Goal: Transaction & Acquisition: Purchase product/service

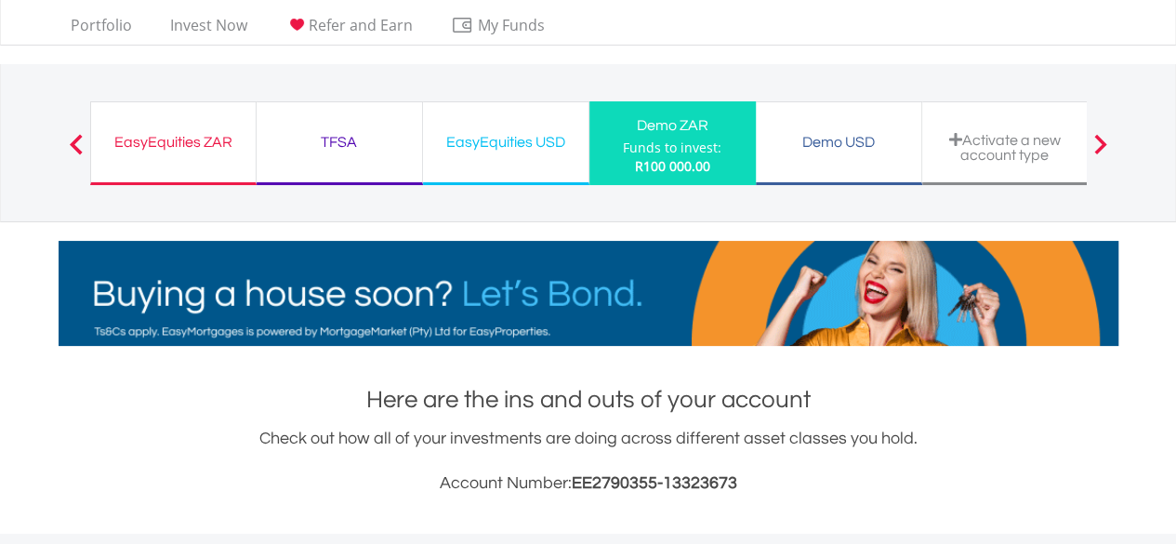
scroll to position [178, 353]
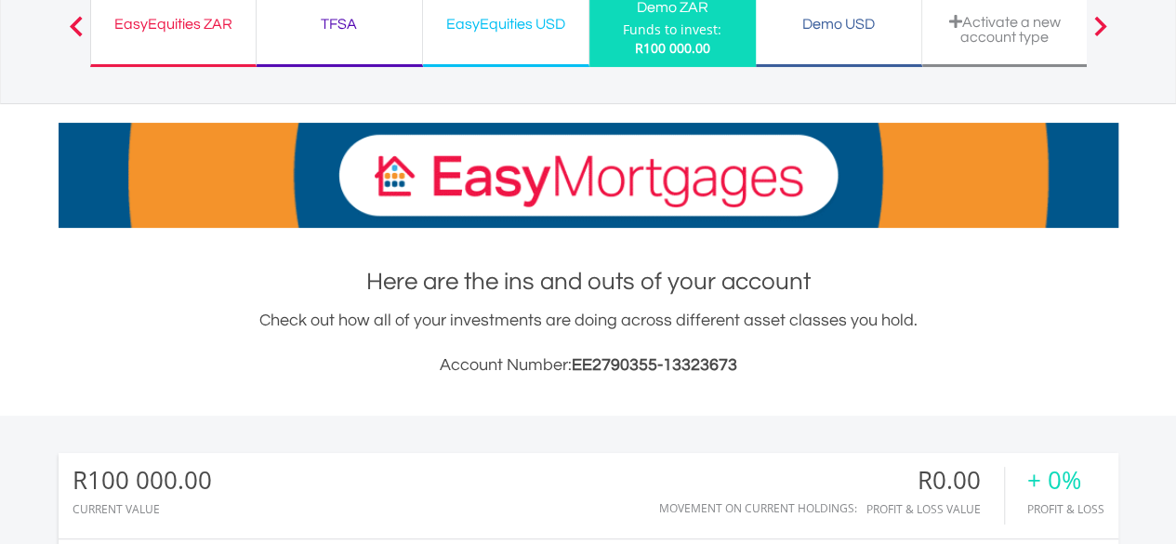
drag, startPoint x: 1189, startPoint y: 127, endPoint x: 1189, endPoint y: 183, distance: 55.8
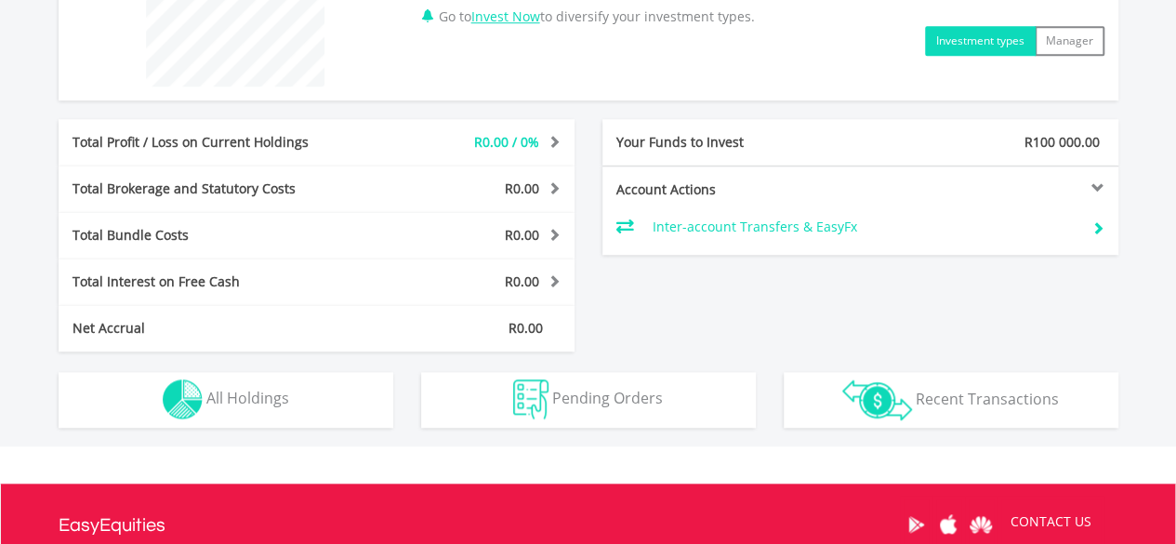
scroll to position [824, 0]
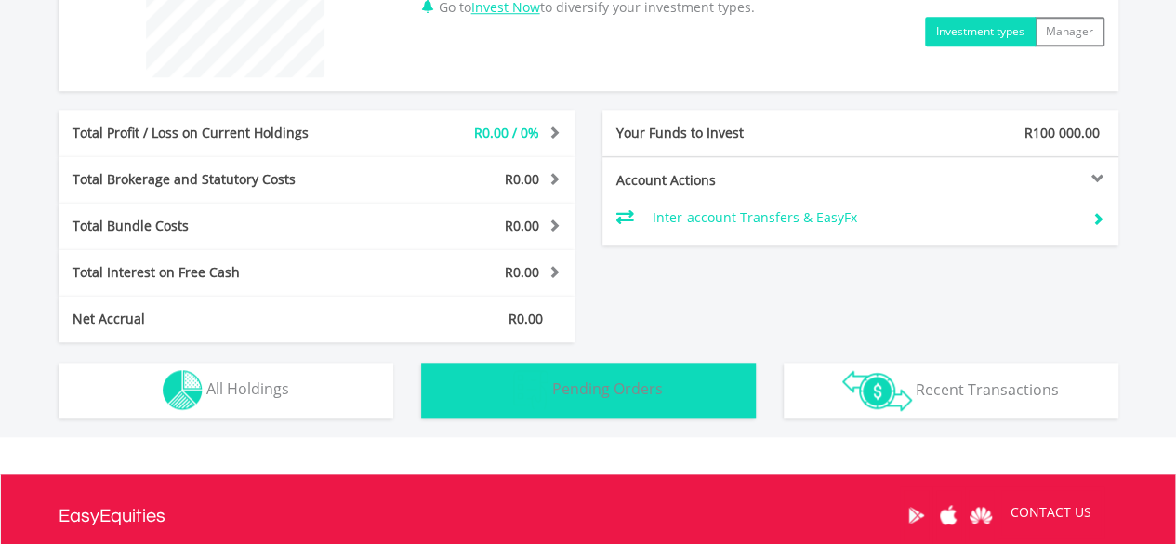
click at [669, 394] on button "Pending Orders Pending Orders" at bounding box center [588, 391] width 335 height 56
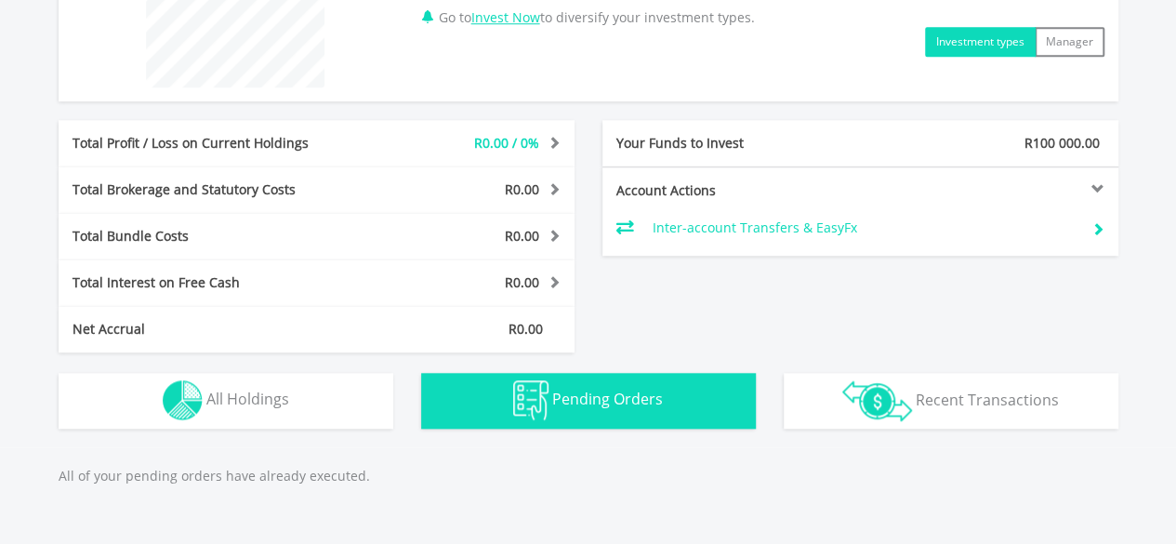
scroll to position [816, 0]
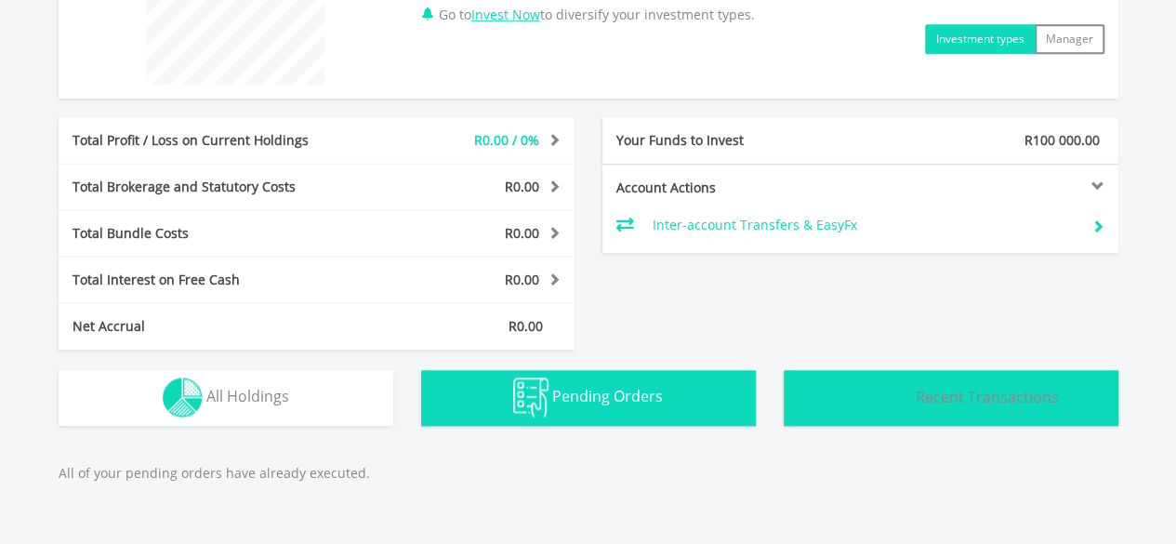
click at [996, 423] on button "Transactions Recent Transactions" at bounding box center [951, 398] width 335 height 56
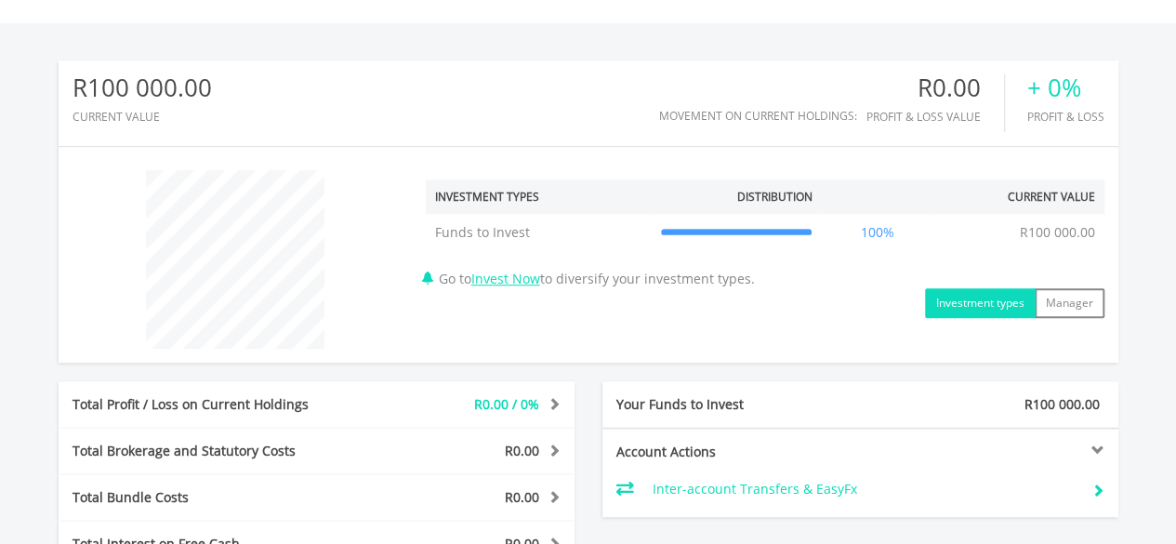
scroll to position [548, 0]
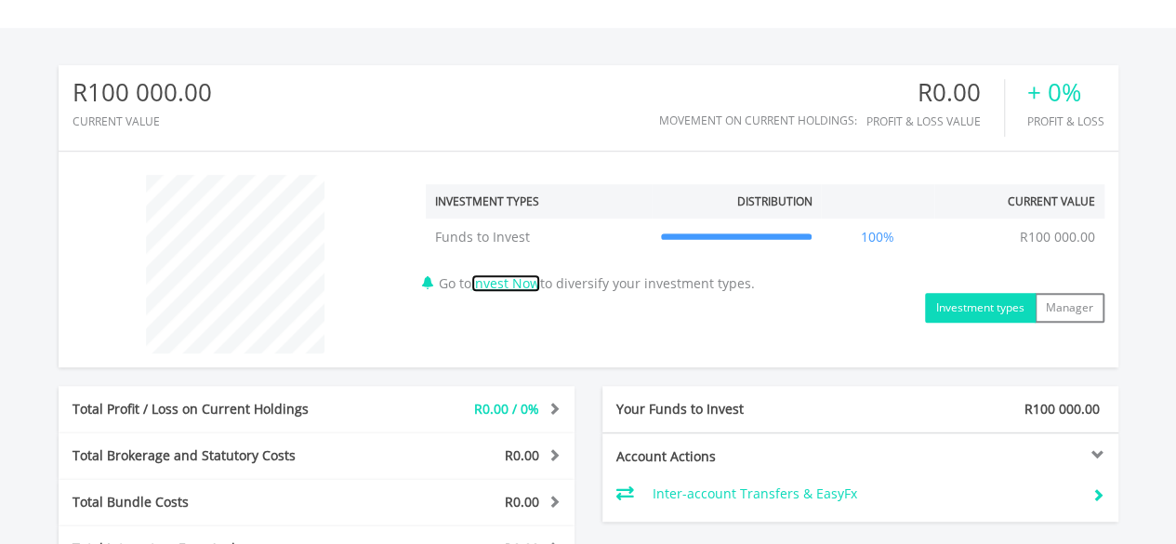
click at [540, 287] on link "Invest Now" at bounding box center [505, 283] width 69 height 18
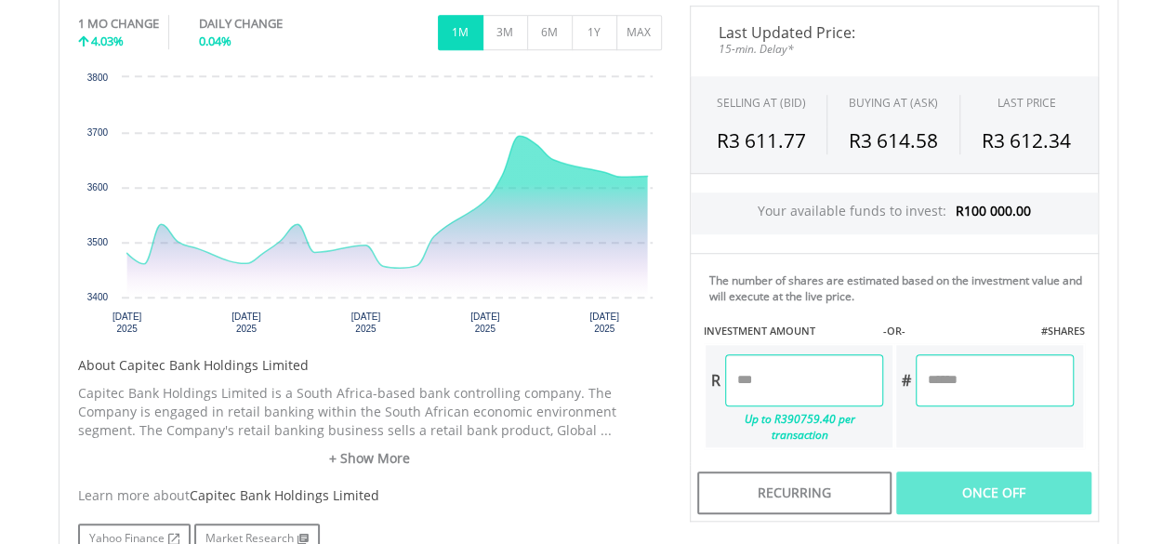
scroll to position [596, 0]
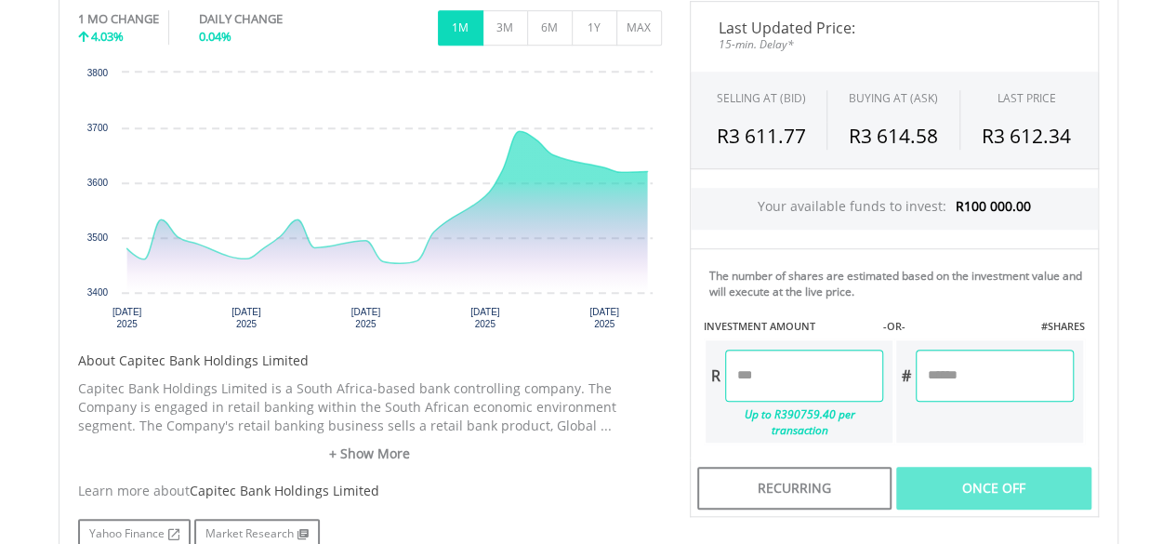
click at [826, 397] on input "number" at bounding box center [804, 376] width 158 height 52
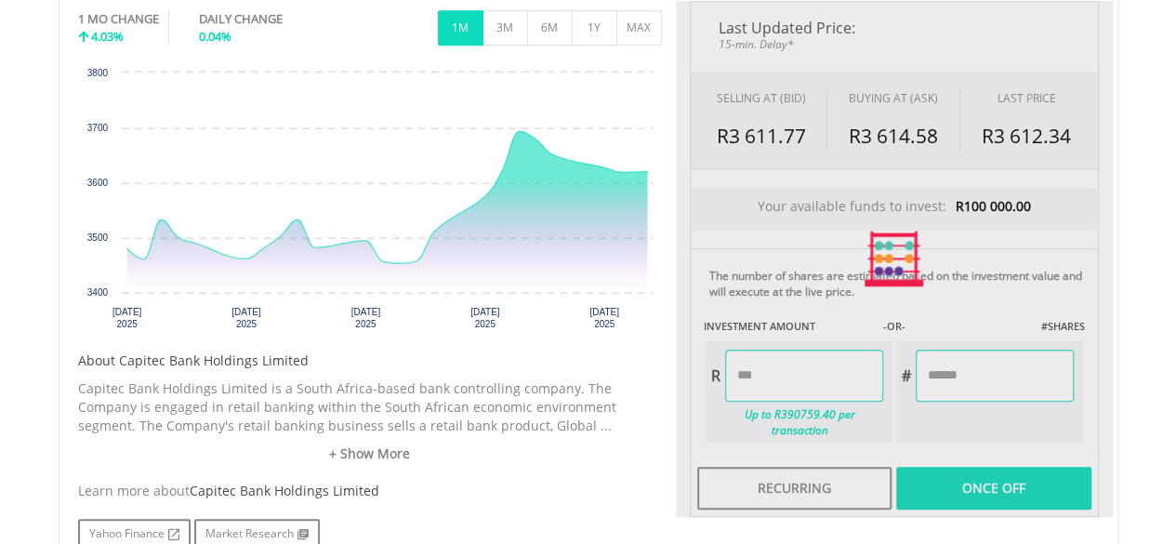
type input "********"
type input "******"
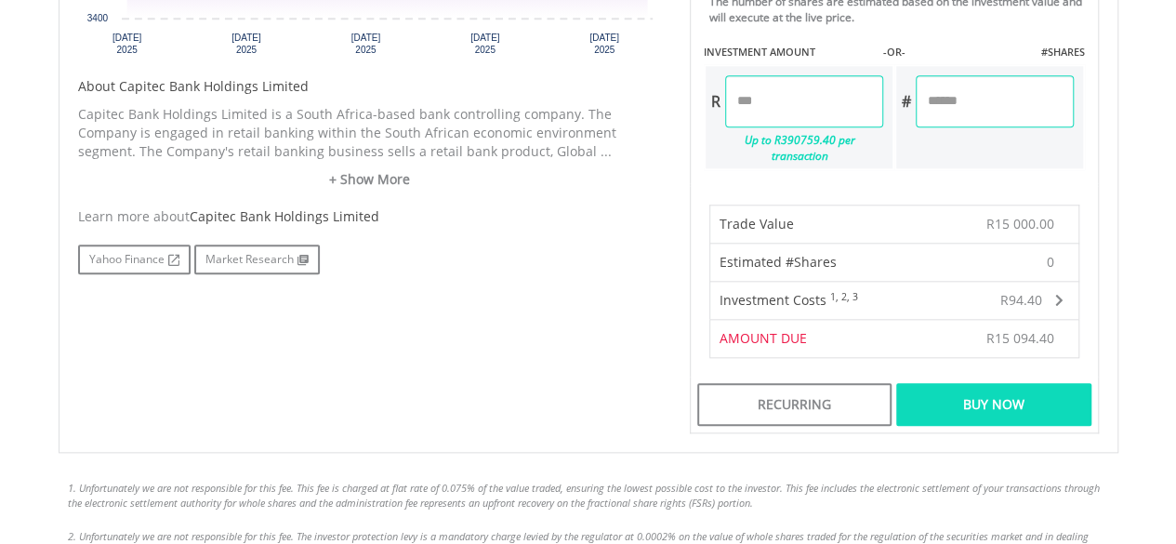
scroll to position [874, 0]
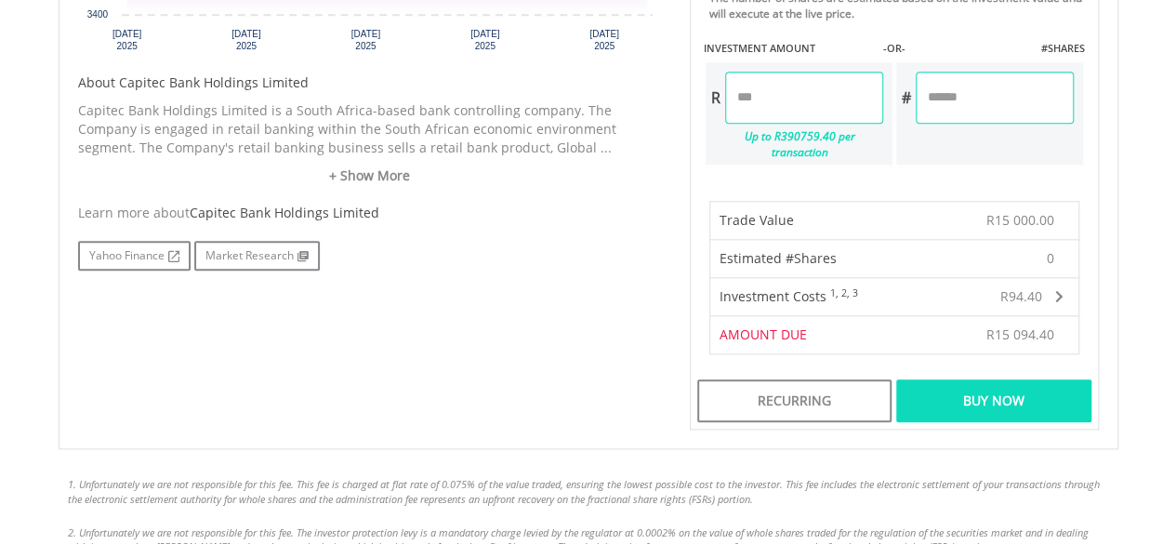
click at [1075, 389] on div "Buy Now" at bounding box center [993, 400] width 194 height 43
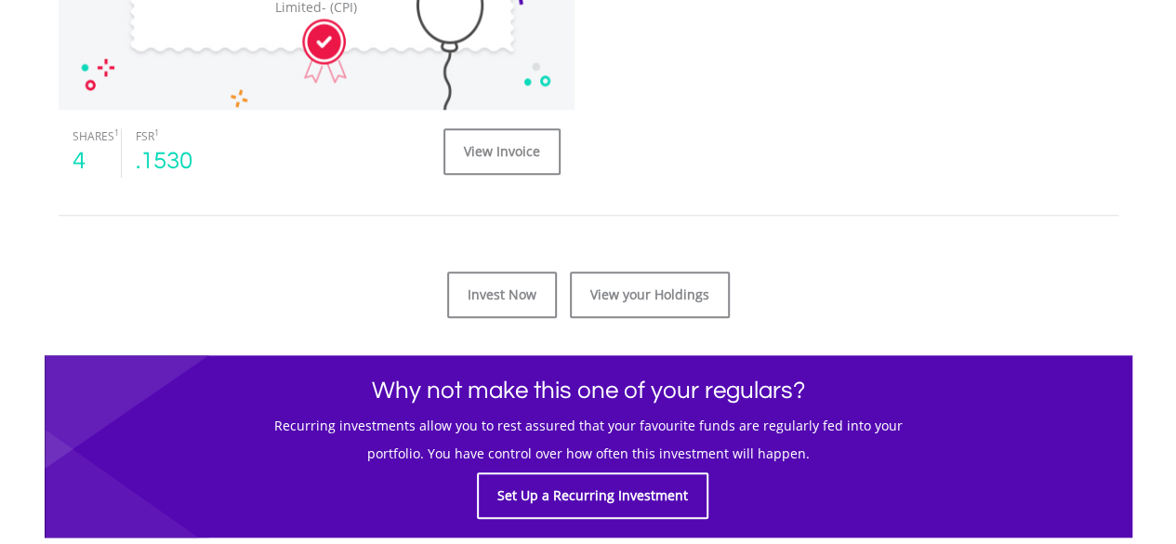
scroll to position [796, 0]
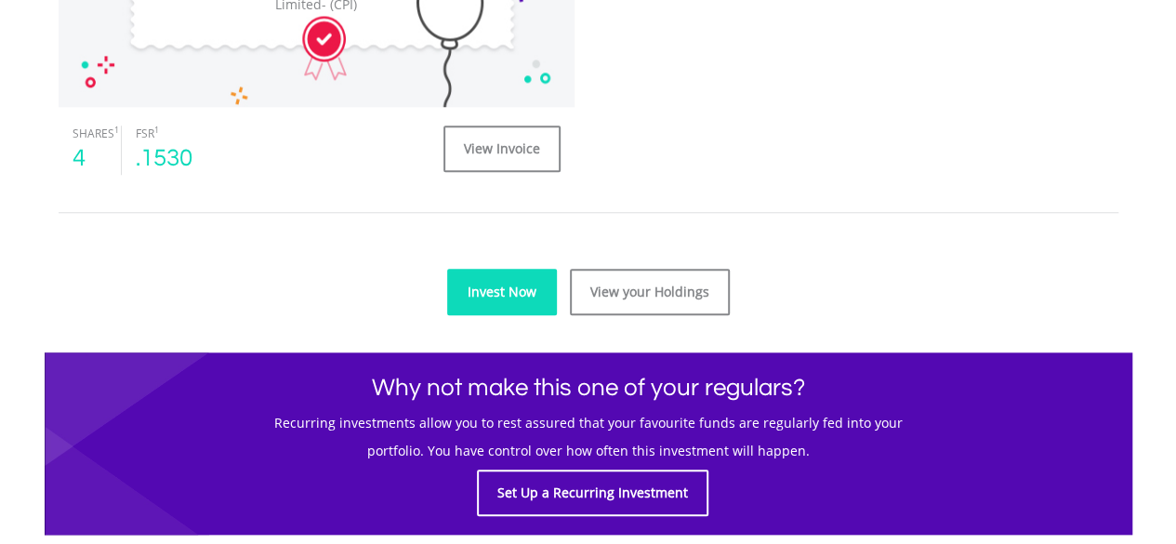
click at [538, 299] on link "Invest Now" at bounding box center [502, 292] width 110 height 46
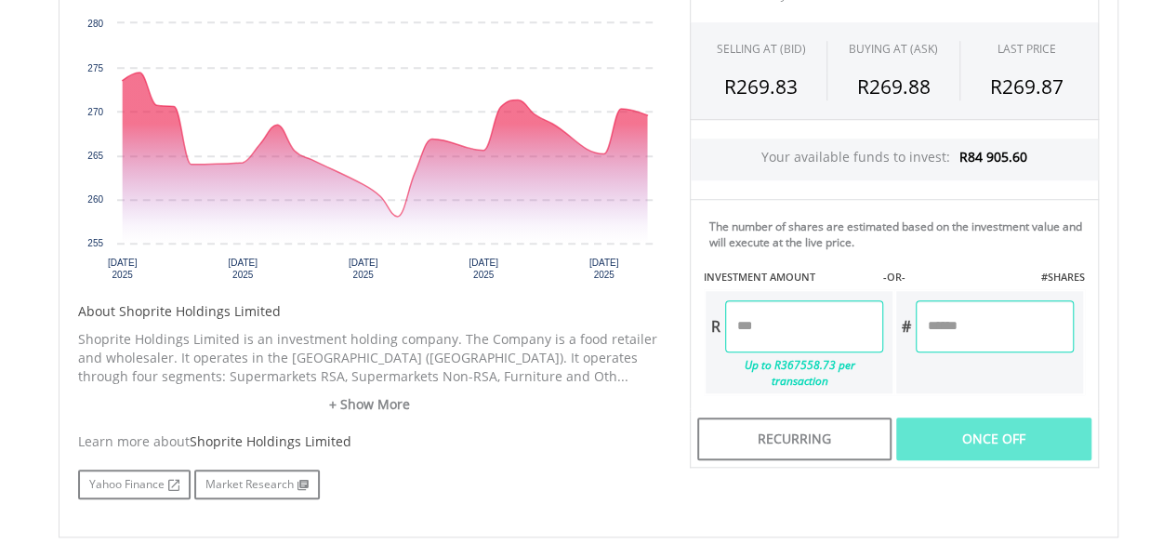
scroll to position [647, 0]
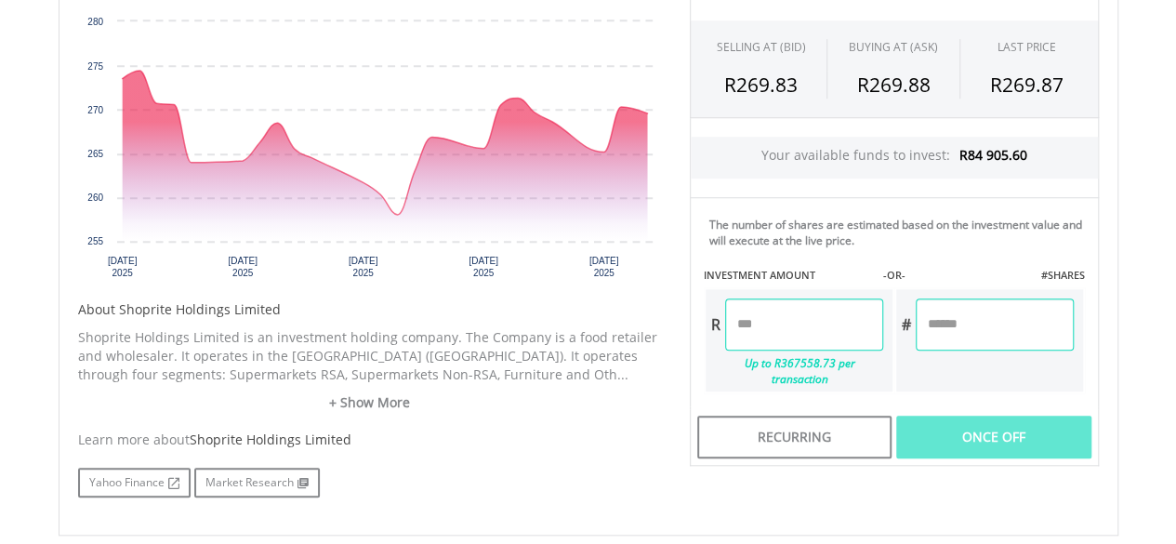
click at [772, 334] on input "number" at bounding box center [804, 324] width 158 height 52
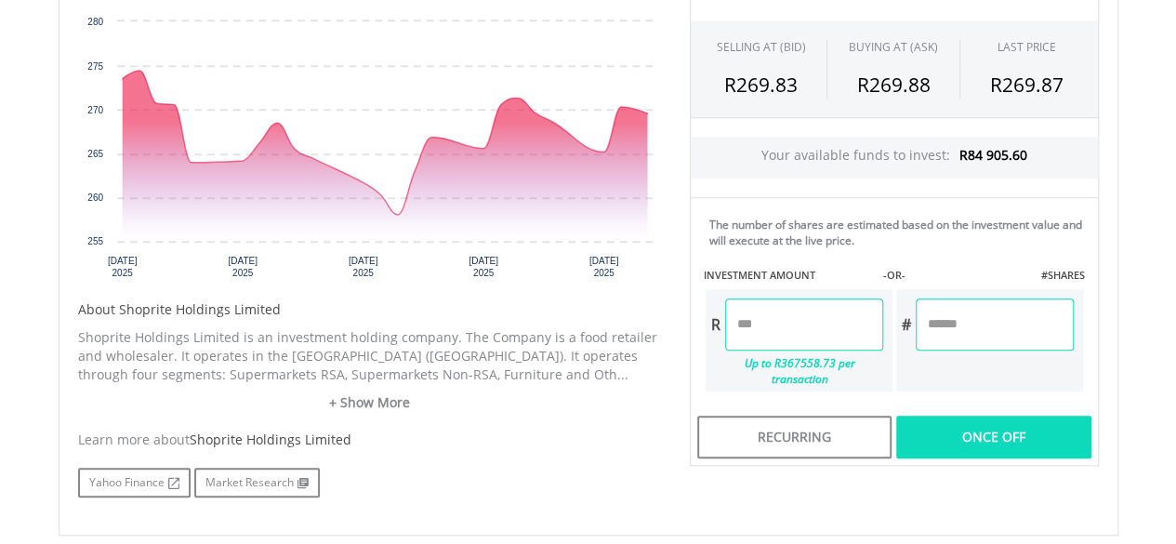
drag, startPoint x: 786, startPoint y: 328, endPoint x: 770, endPoint y: 322, distance: 18.0
click at [770, 322] on input "******" at bounding box center [804, 324] width 158 height 52
drag, startPoint x: 770, startPoint y: 322, endPoint x: 736, endPoint y: 319, distance: 33.6
click at [736, 319] on input "*****" at bounding box center [804, 324] width 158 height 52
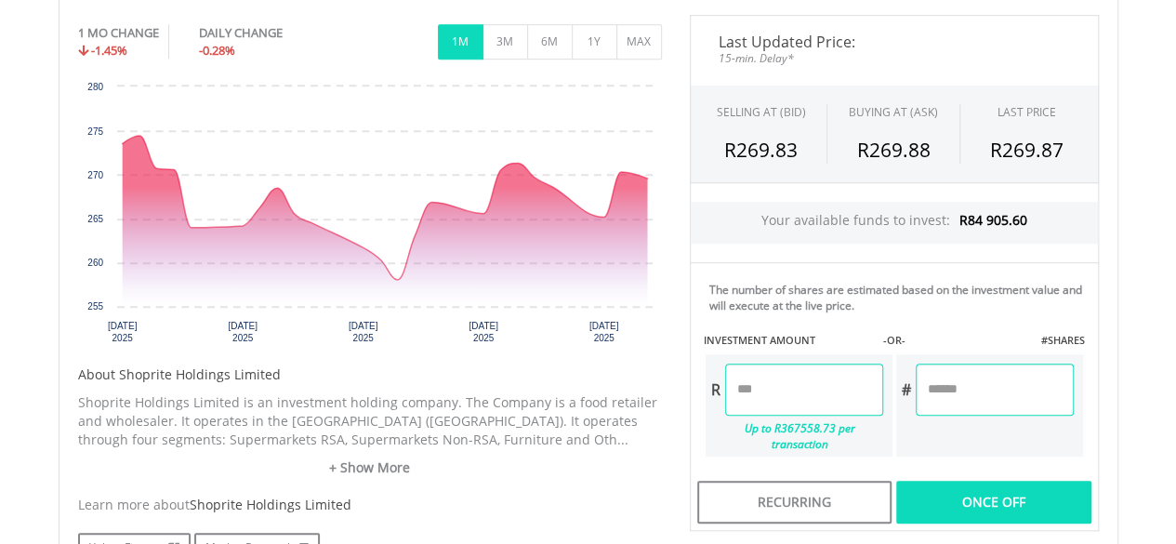
scroll to position [586, 0]
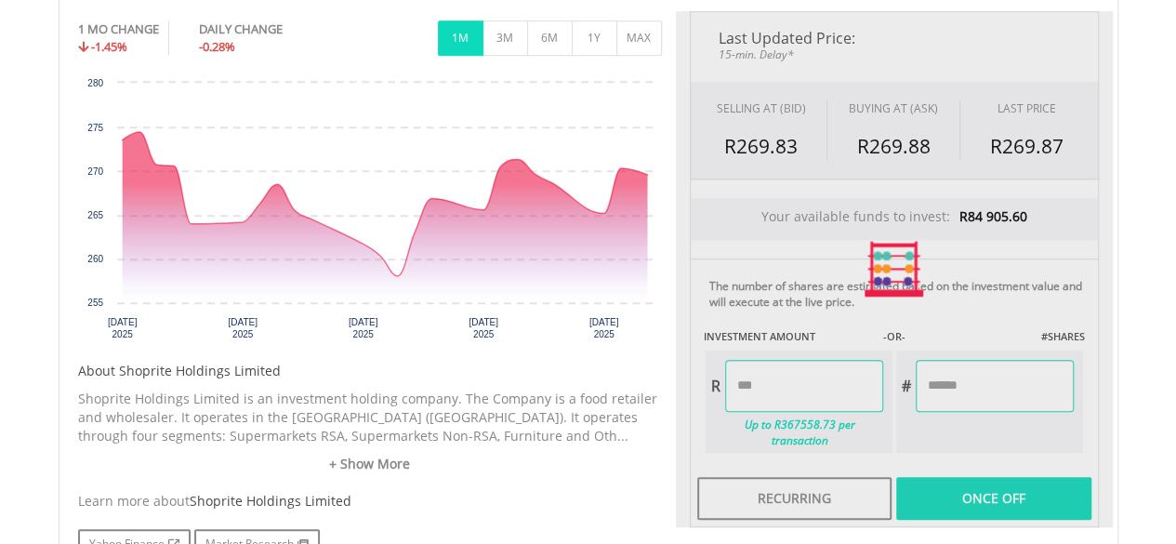
click at [1149, 313] on body "My Investments Invest Now New Listings Sell My Recurring Investments Pending Or…" at bounding box center [588, 175] width 1176 height 1523
type input "********"
type input "*******"
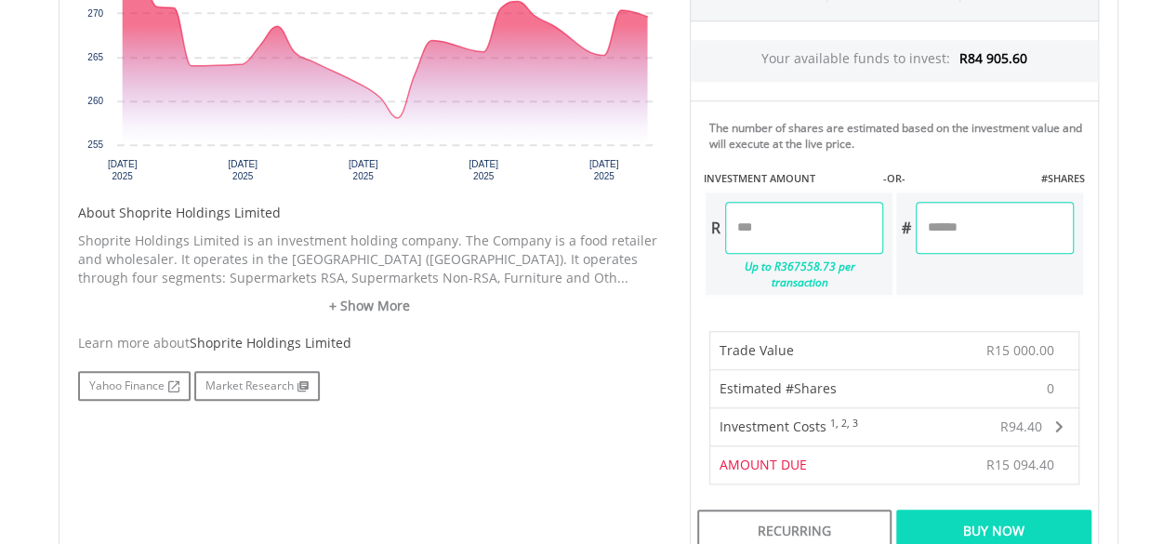
scroll to position [735, 0]
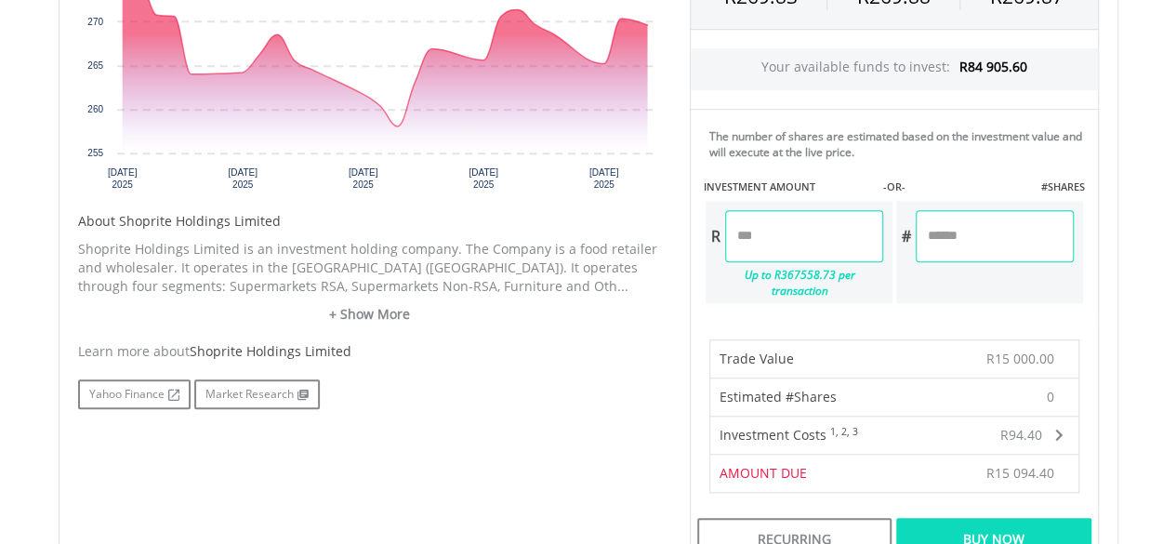
click at [1023, 518] on div "Buy Now" at bounding box center [993, 539] width 194 height 43
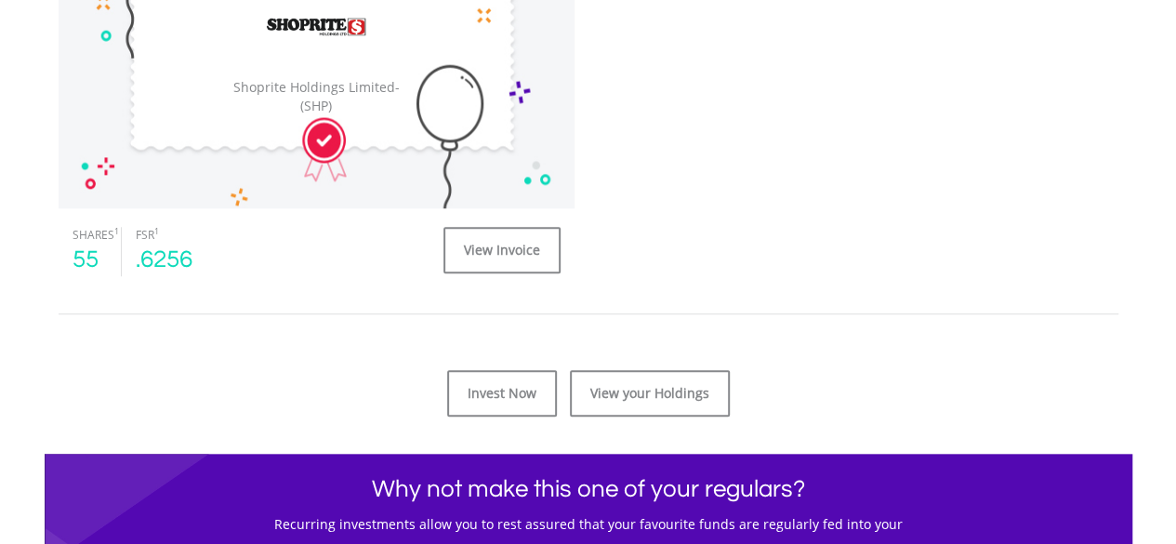
scroll to position [723, 0]
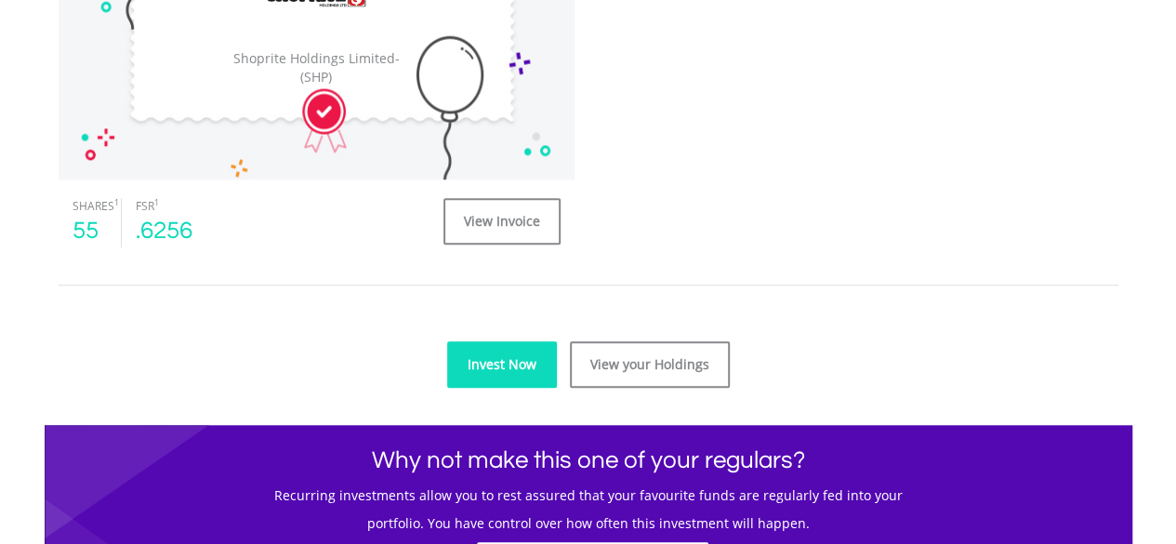
click at [511, 371] on link "Invest Now" at bounding box center [502, 364] width 110 height 46
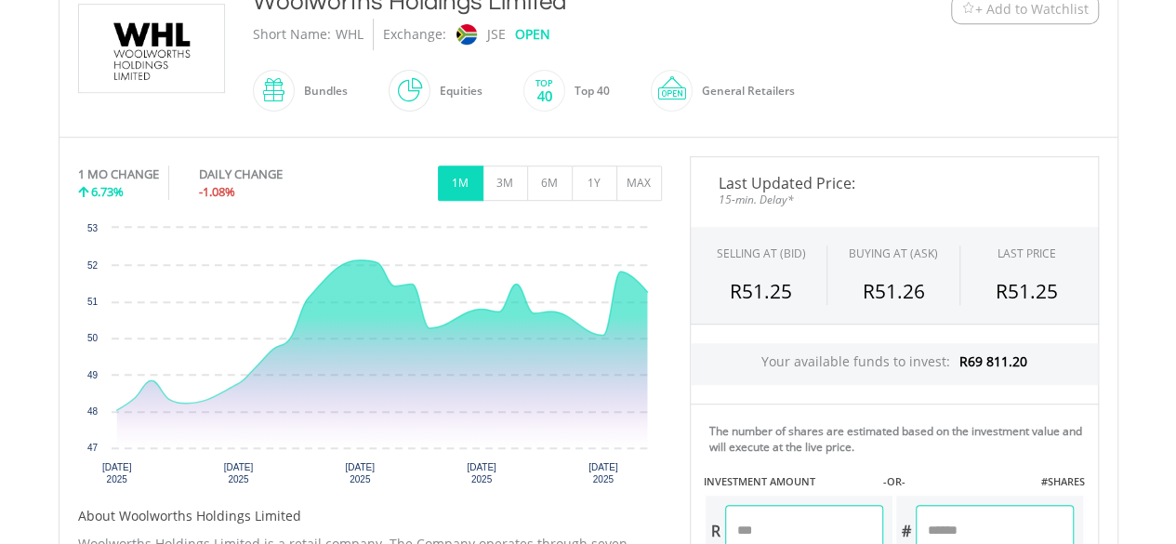
drag, startPoint x: 1181, startPoint y: 76, endPoint x: 1189, endPoint y: 227, distance: 150.8
click at [1175, 227] on html "My Investments Invest Now New Listings Sell My Recurring Investments Pending Or…" at bounding box center [588, 320] width 1176 height 1523
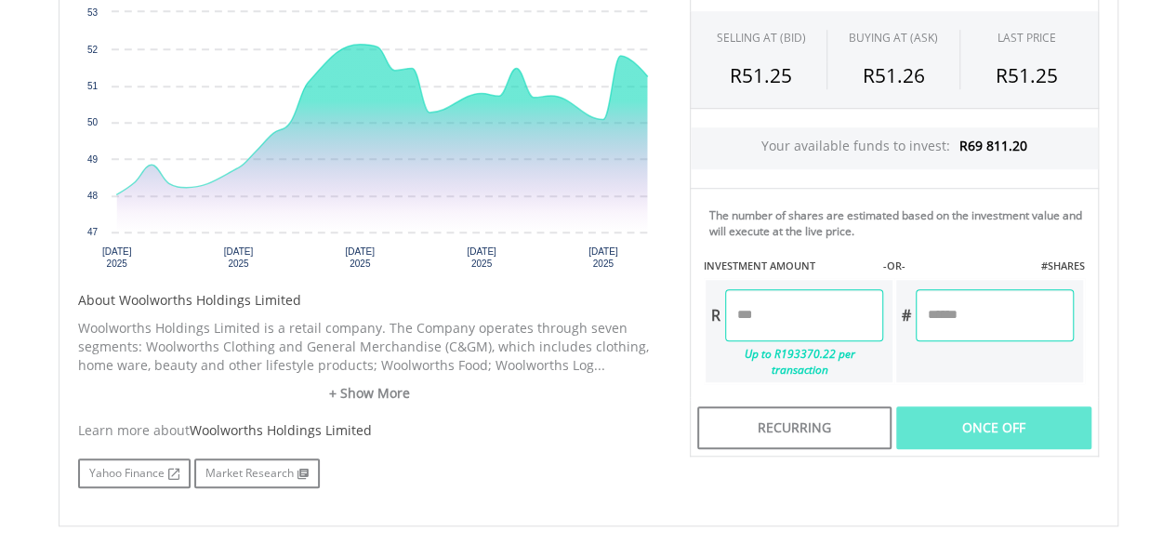
scroll to position [649, 0]
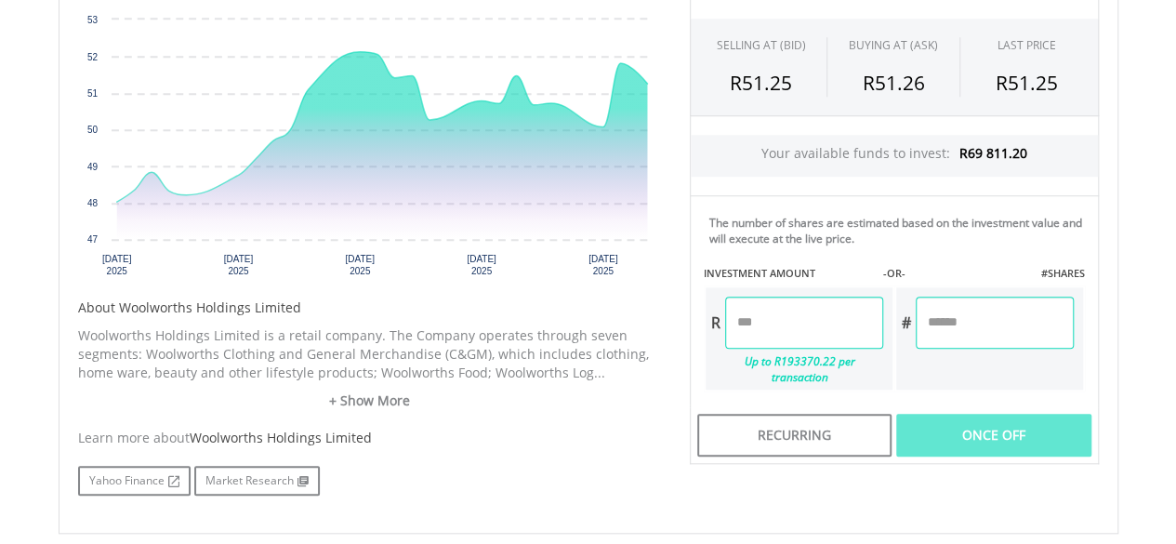
click at [832, 323] on input "number" at bounding box center [804, 323] width 158 height 52
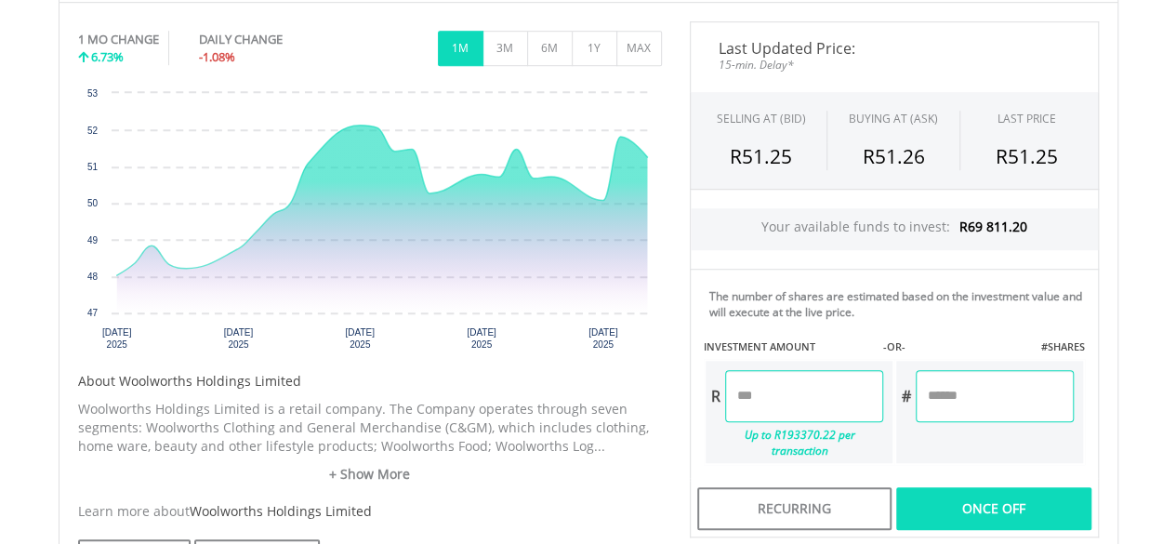
scroll to position [574, 0]
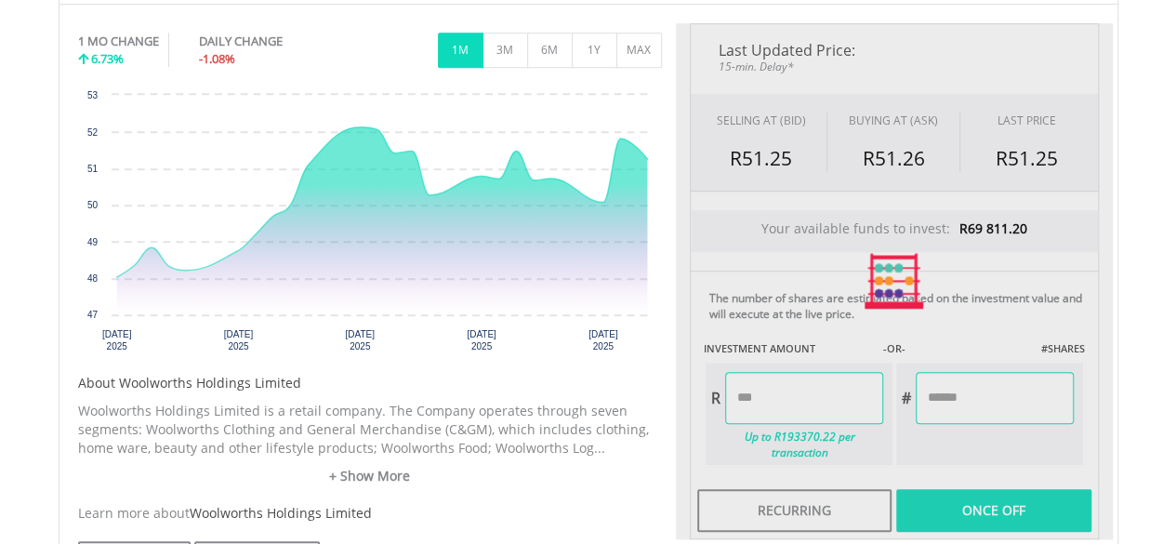
type input "********"
click at [974, 404] on div "Last Updated Price: 15-min. Delay* SELLING AT (BID) BUYING AT (ASK) LAST PRICE …" at bounding box center [894, 281] width 437 height 516
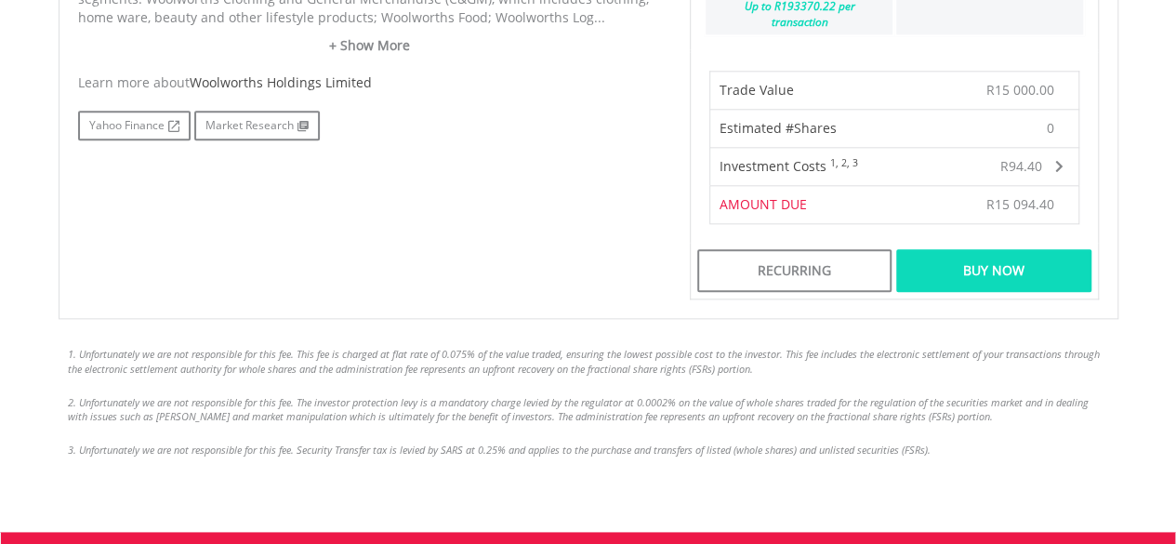
scroll to position [1017, 0]
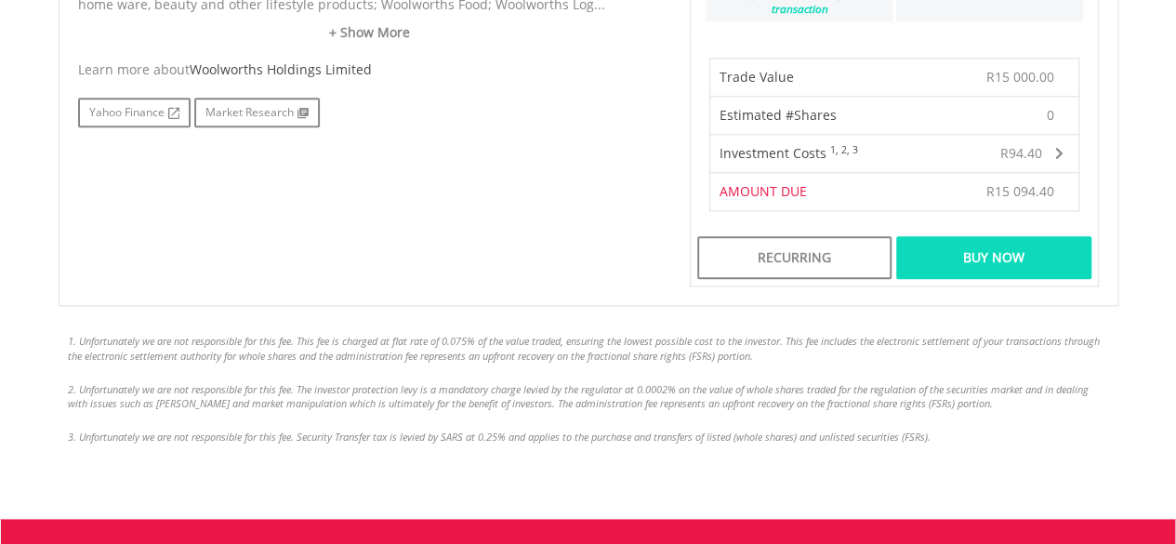
click at [998, 247] on div "Buy Now" at bounding box center [993, 257] width 194 height 43
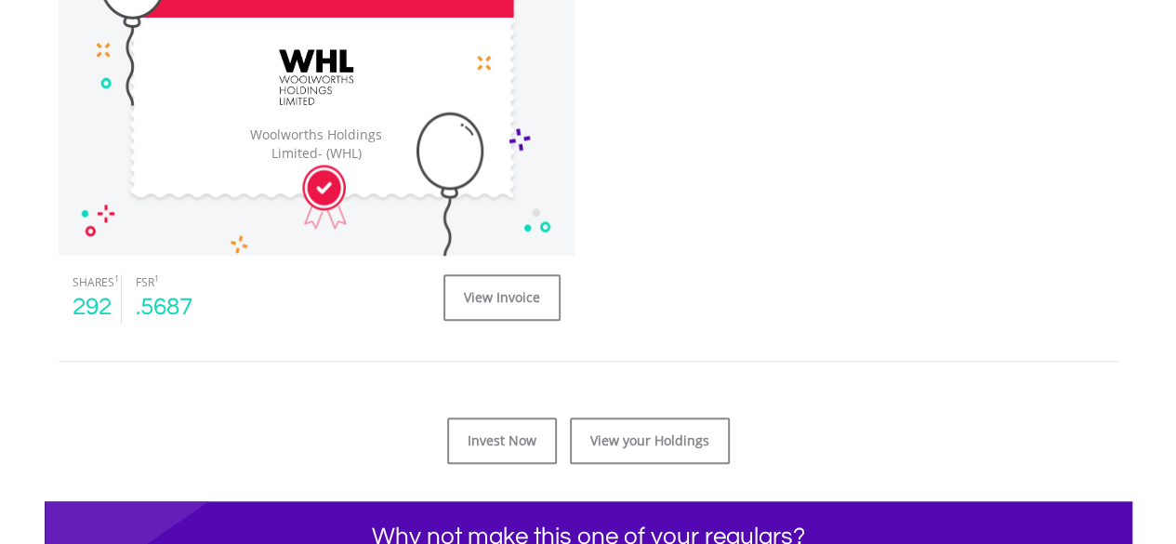
scroll to position [701, 0]
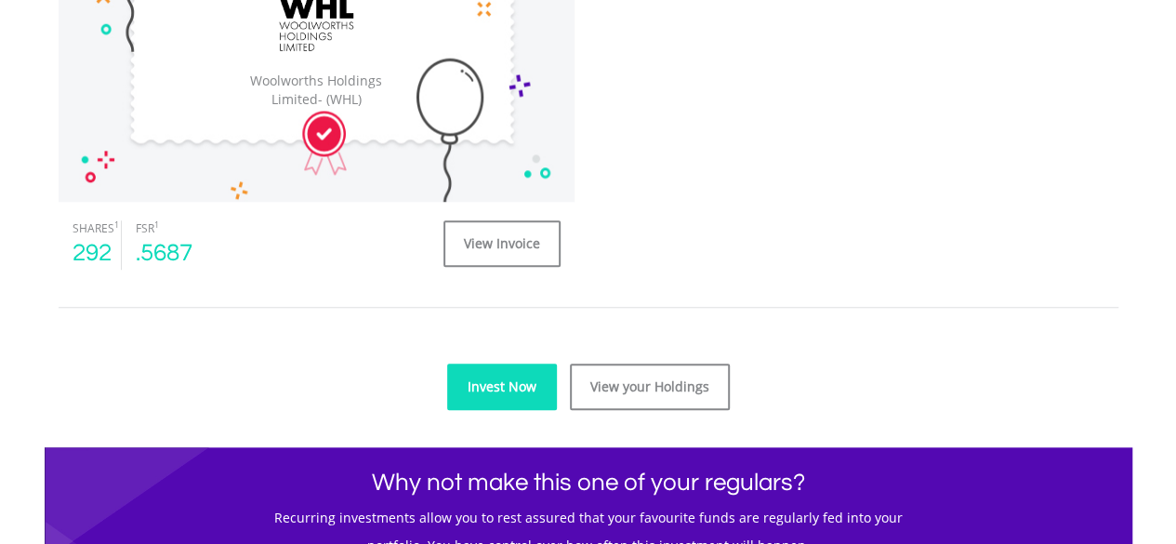
click at [496, 385] on link "Invest Now" at bounding box center [502, 386] width 110 height 46
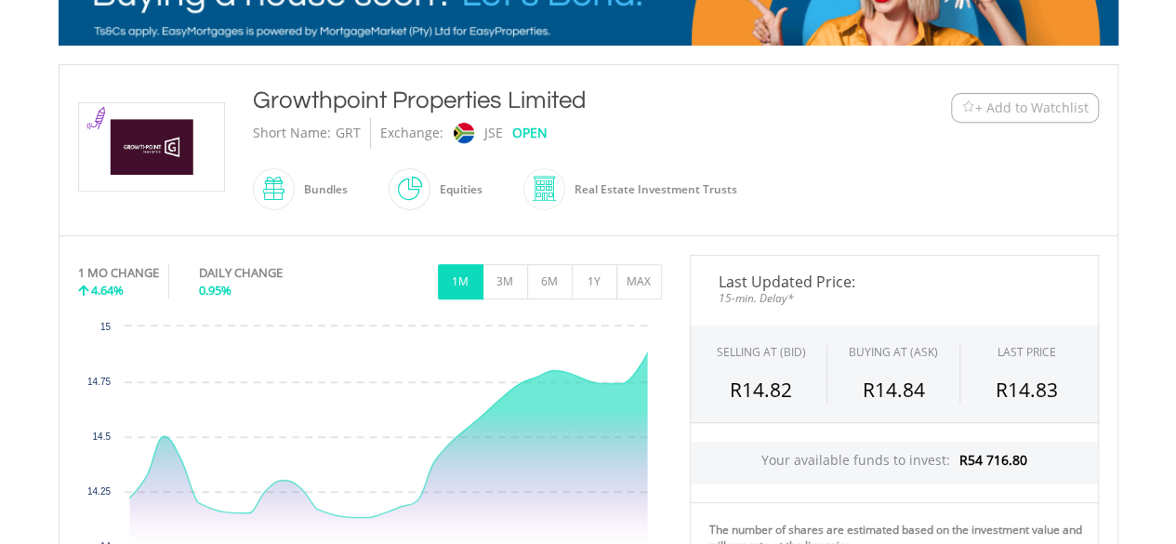
drag, startPoint x: 1185, startPoint y: 140, endPoint x: 1189, endPoint y: 257, distance: 116.3
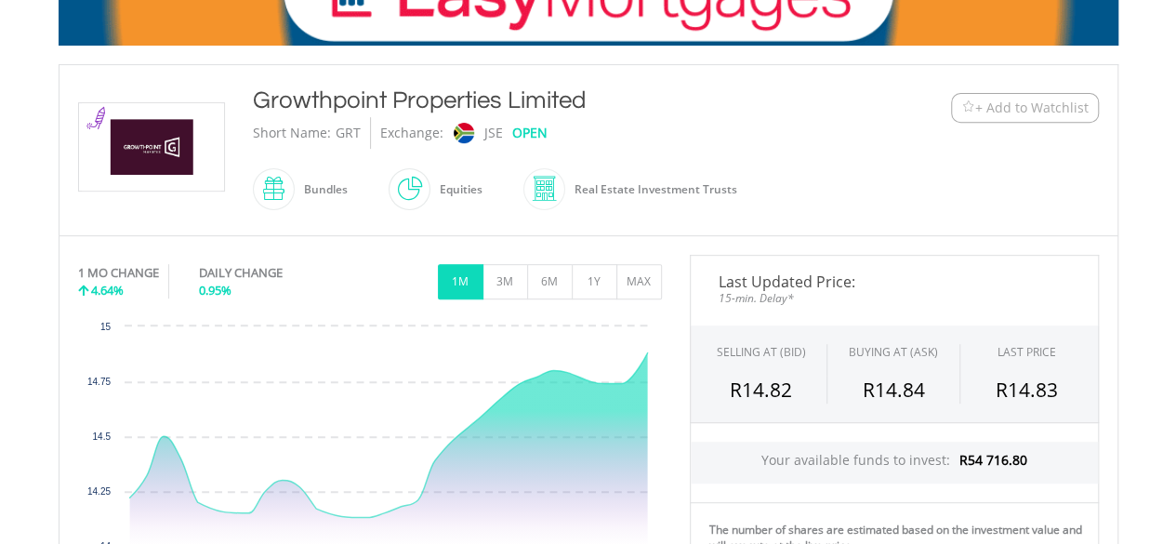
click at [1175, 257] on html "My Investments Invest Now New Listings Sell My Recurring Investments Pending Or…" at bounding box center [588, 419] width 1176 height 1523
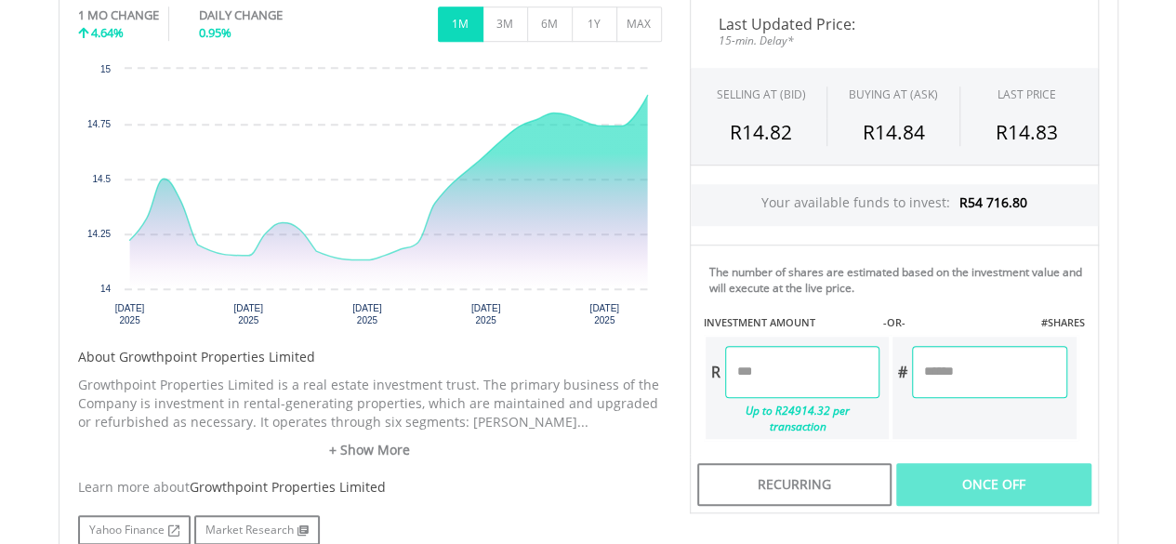
scroll to position [630, 0]
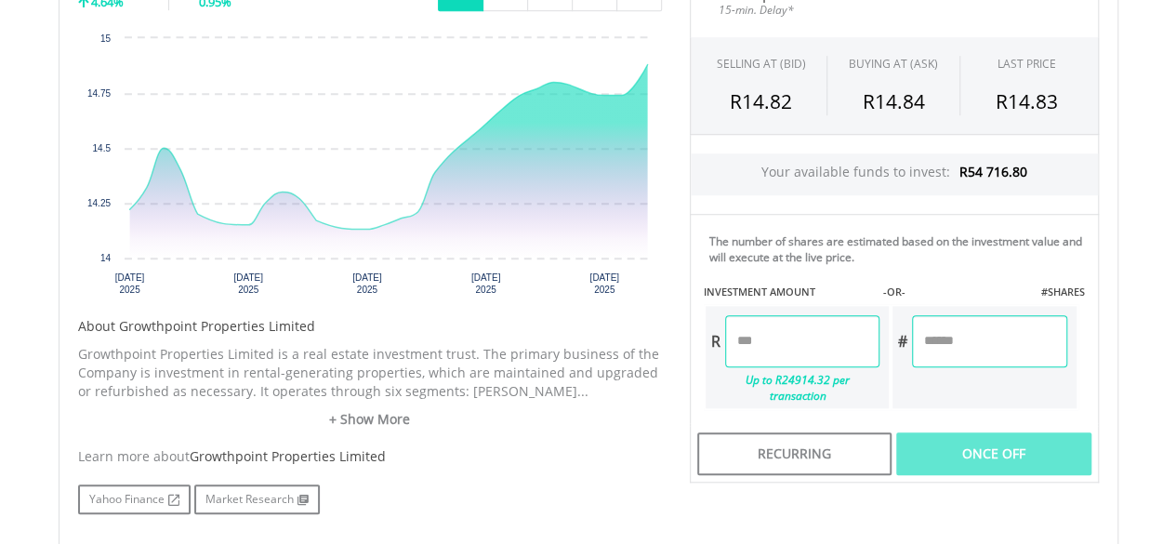
click at [776, 338] on input "number" at bounding box center [802, 341] width 154 height 52
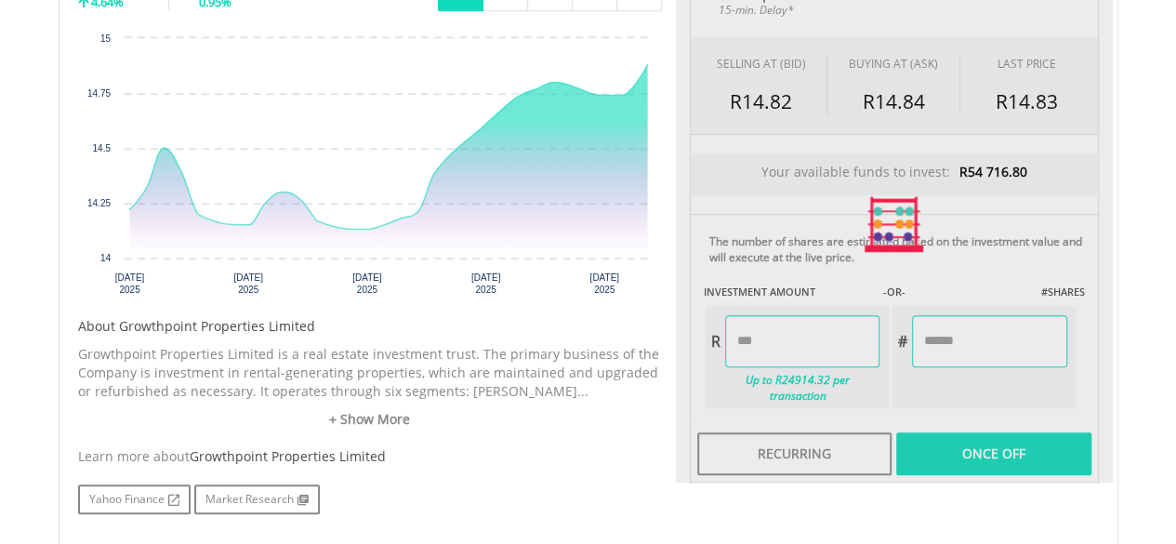
click at [1122, 306] on div "﻿ Growthpoint Properties Limited Growthpoint Properties Limited Short Name: GRT…" at bounding box center [589, 173] width 1088 height 795
type input "********"
type input "*********"
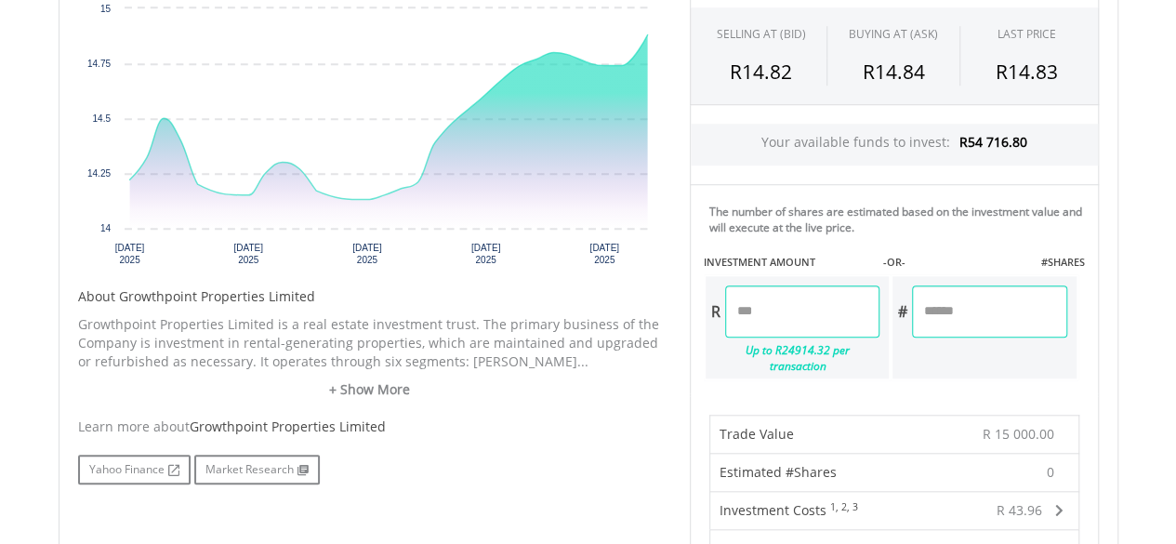
scroll to position [662, 0]
click at [1144, 265] on body "My Investments Invest Now New Listings Sell My Recurring Investments Pending Or…" at bounding box center [588, 248] width 1176 height 1820
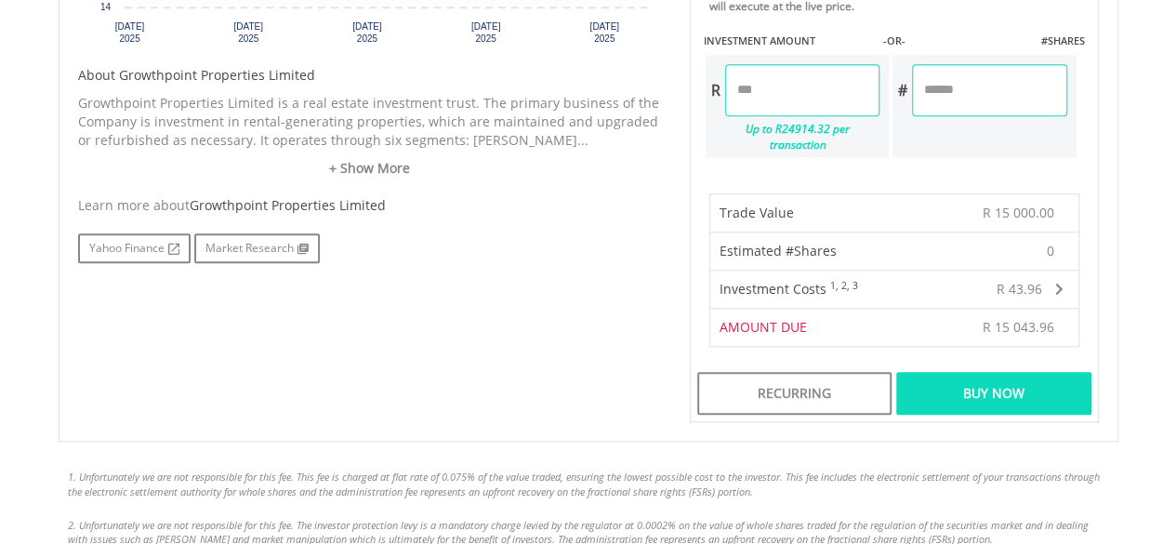
scroll to position [904, 0]
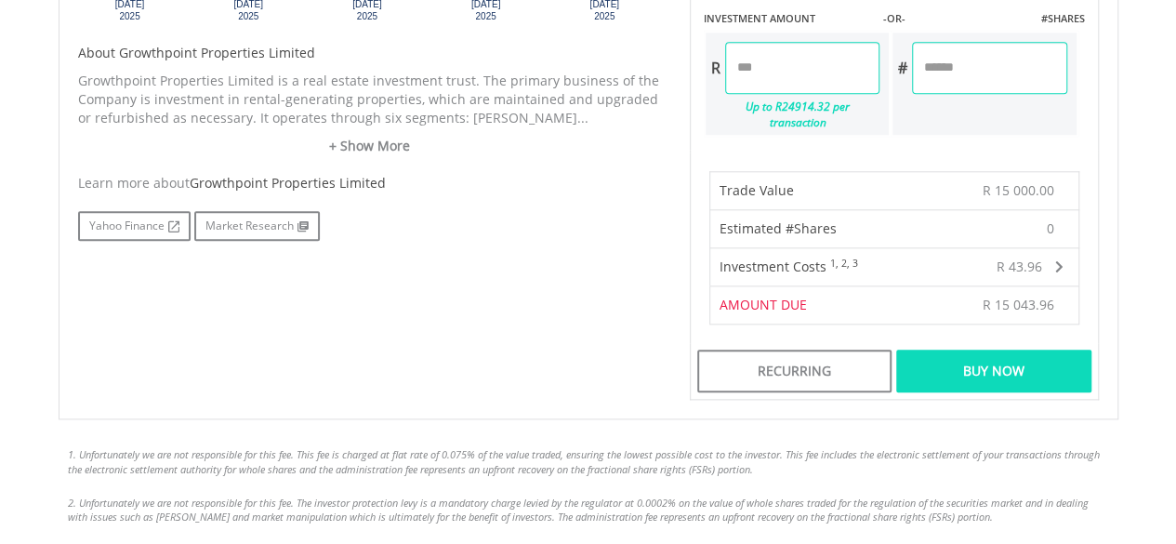
click at [1010, 350] on div "Buy Now" at bounding box center [993, 371] width 194 height 43
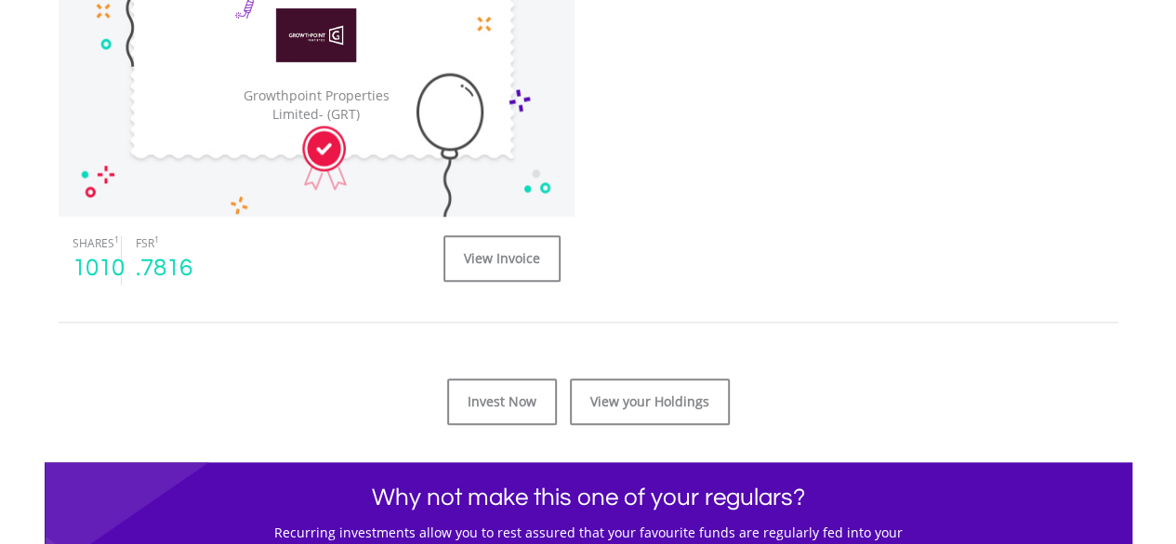
scroll to position [690, 0]
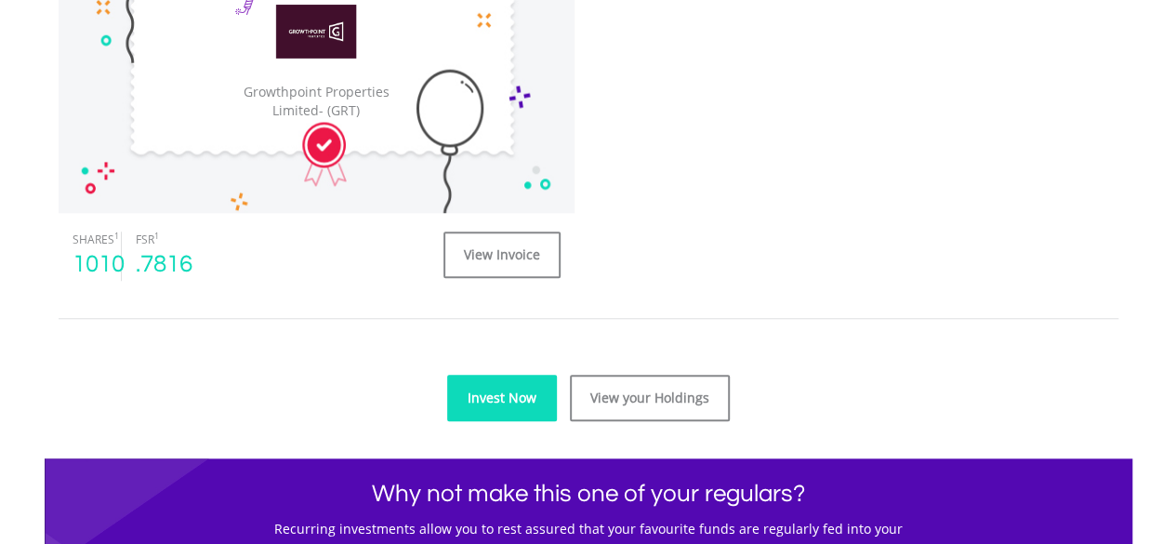
click at [499, 385] on link "Invest Now" at bounding box center [502, 398] width 110 height 46
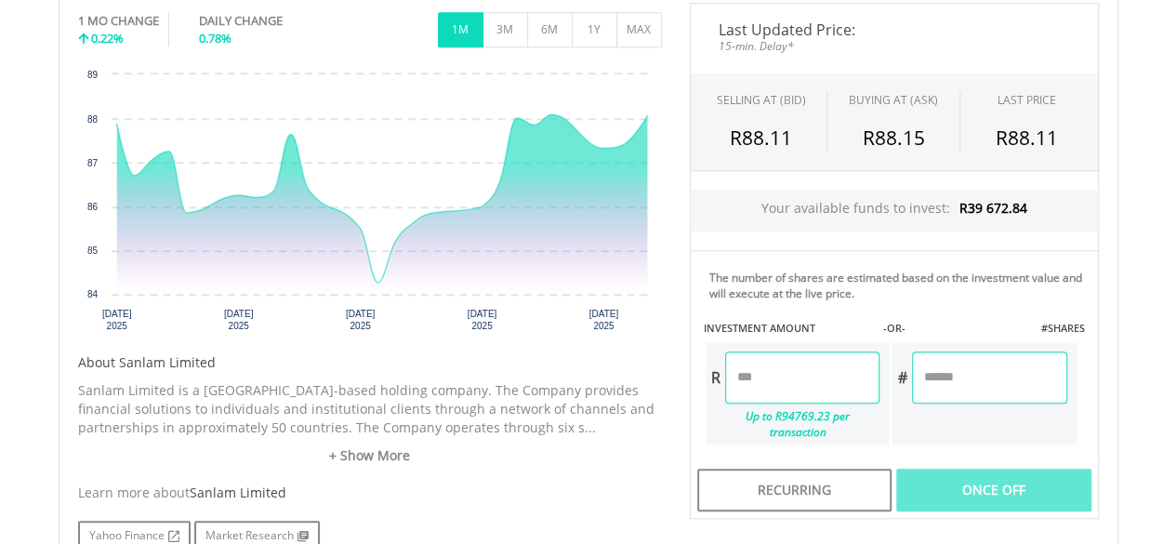
scroll to position [592, 0]
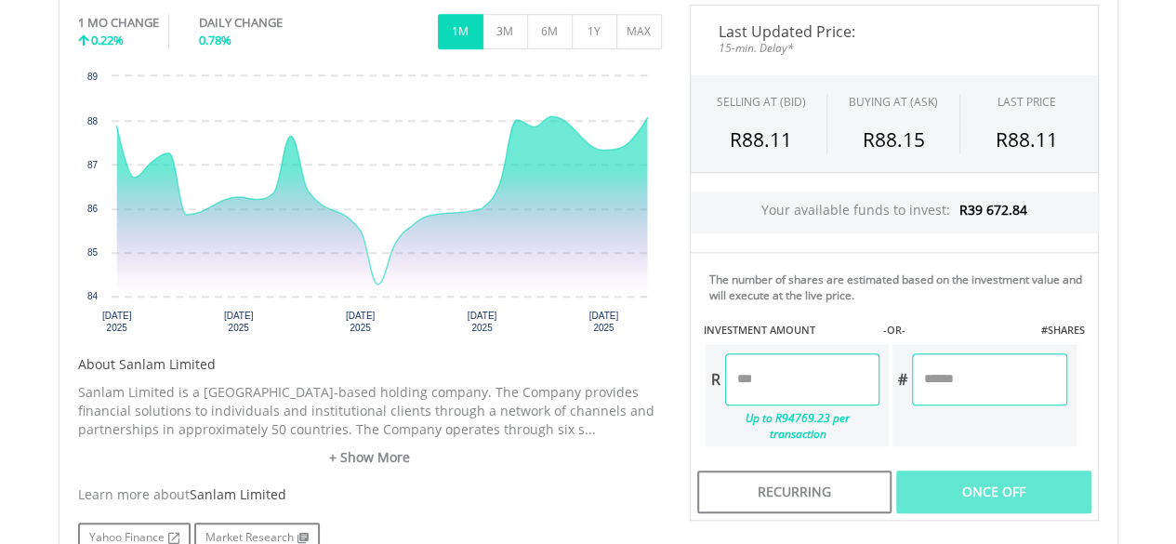
click at [736, 400] on input "number" at bounding box center [802, 379] width 154 height 52
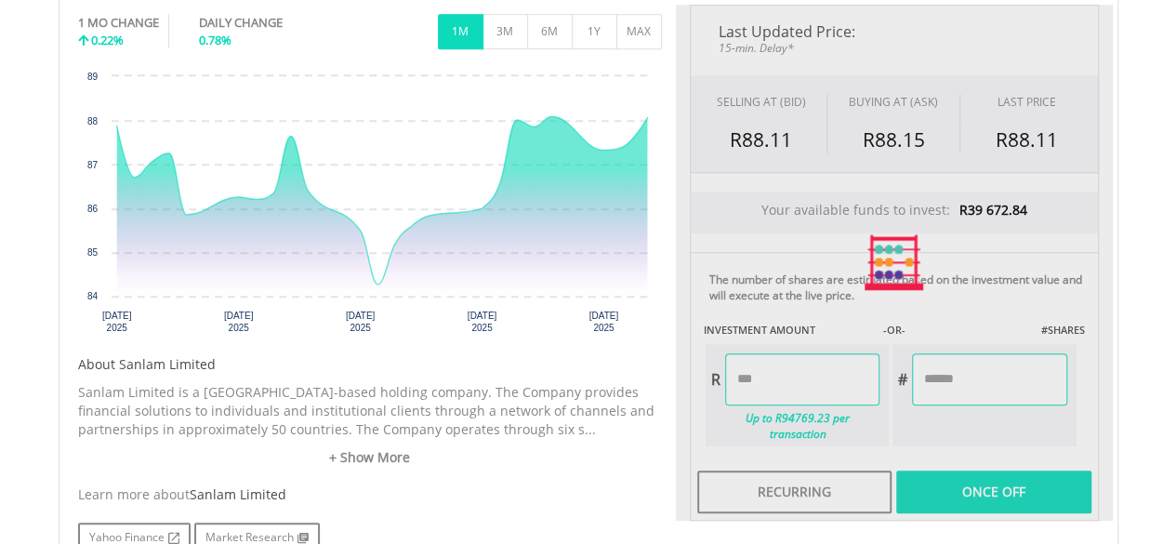
type input "********"
click at [1016, 379] on div "Last Updated Price: 15-min. Delay* SELLING AT (BID) BUYING AT (ASK) LAST PRICE …" at bounding box center [894, 263] width 437 height 516
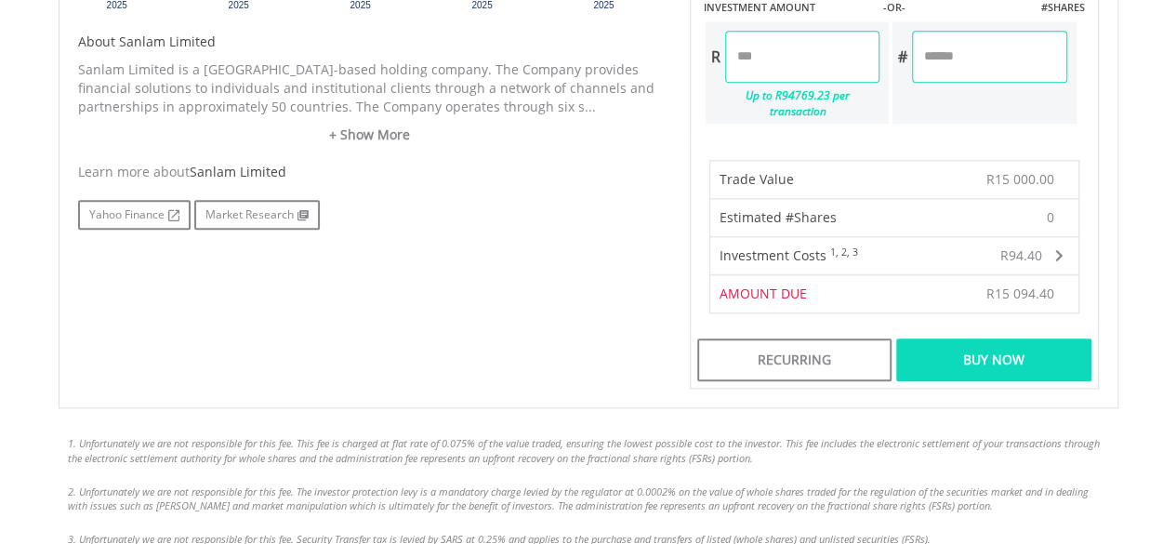
scroll to position [1082, 0]
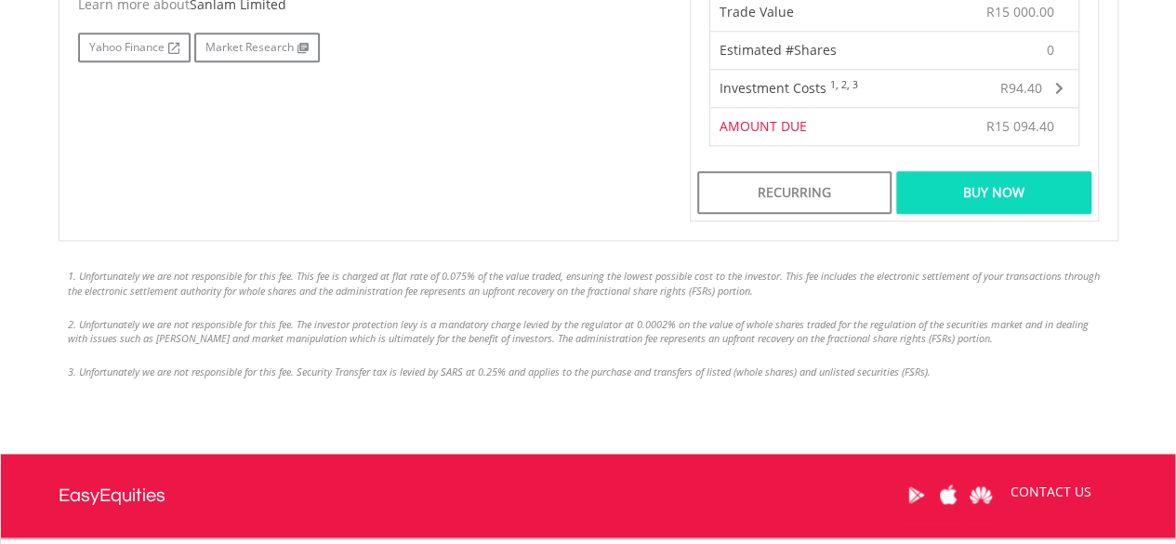
click at [1040, 171] on div "Buy Now" at bounding box center [993, 192] width 194 height 43
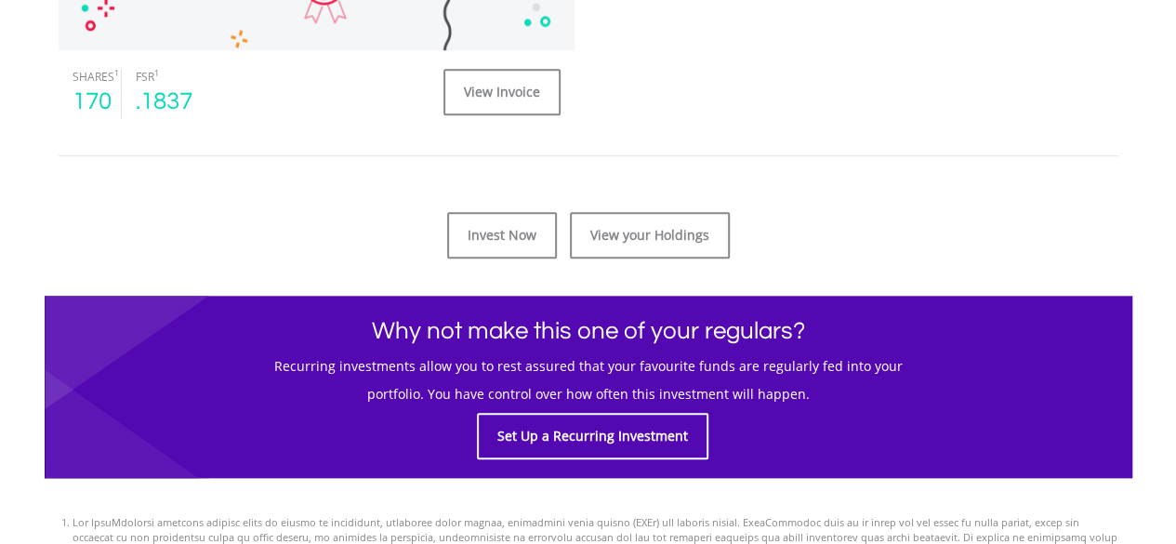
scroll to position [857, 0]
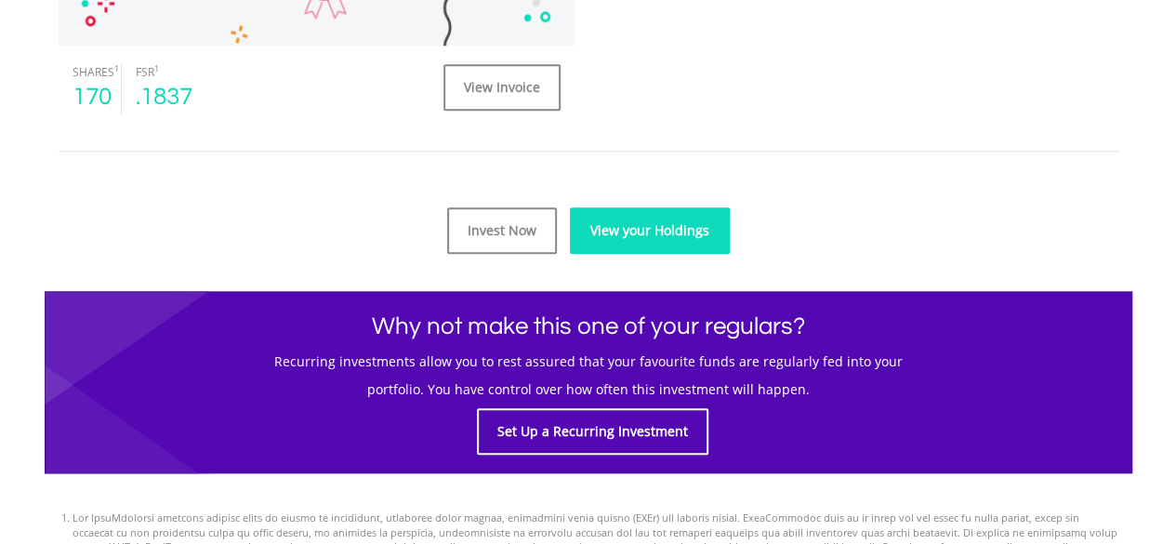
click at [703, 215] on link "View your Holdings" at bounding box center [650, 230] width 160 height 46
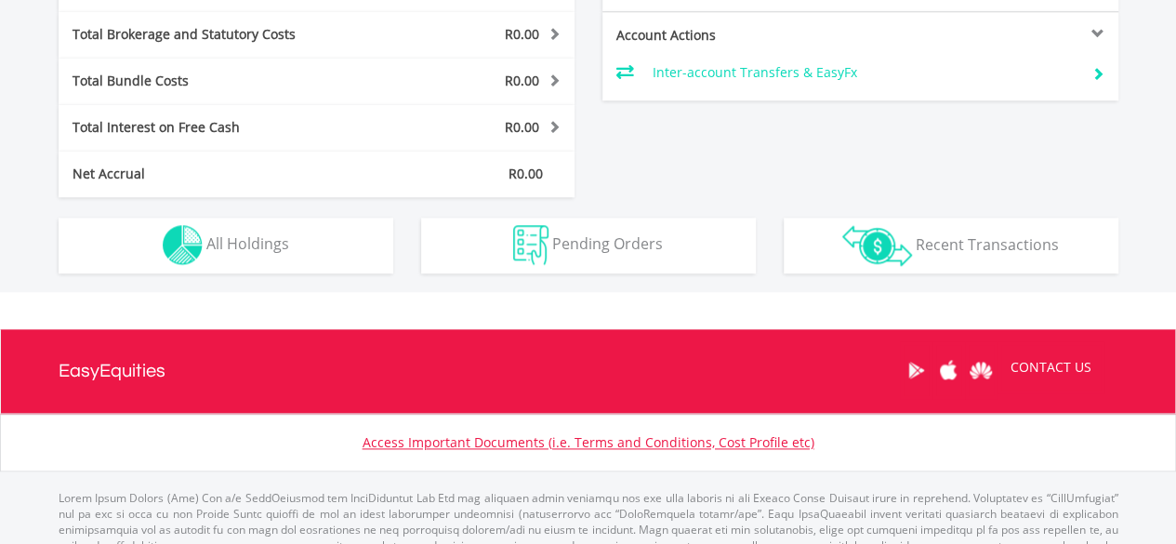
scroll to position [1010, 0]
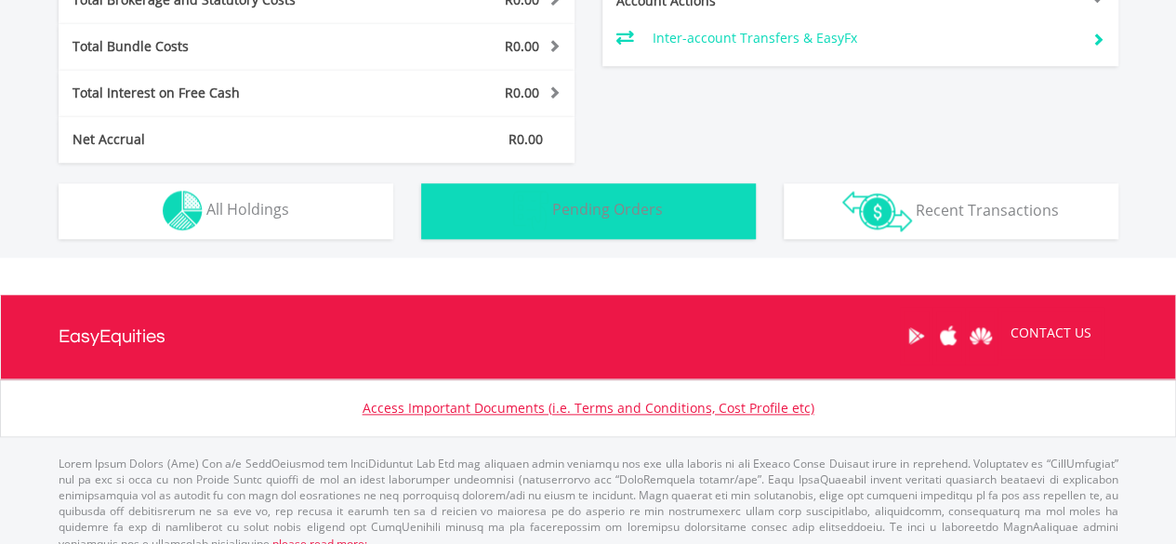
click at [602, 217] on span "Pending Orders" at bounding box center [607, 209] width 111 height 20
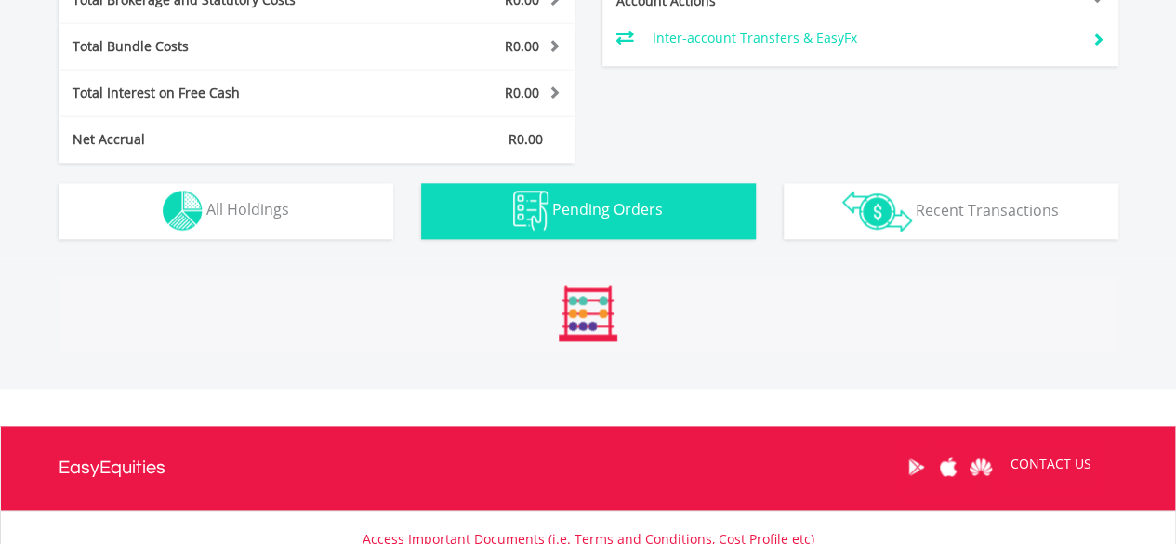
scroll to position [1129, 0]
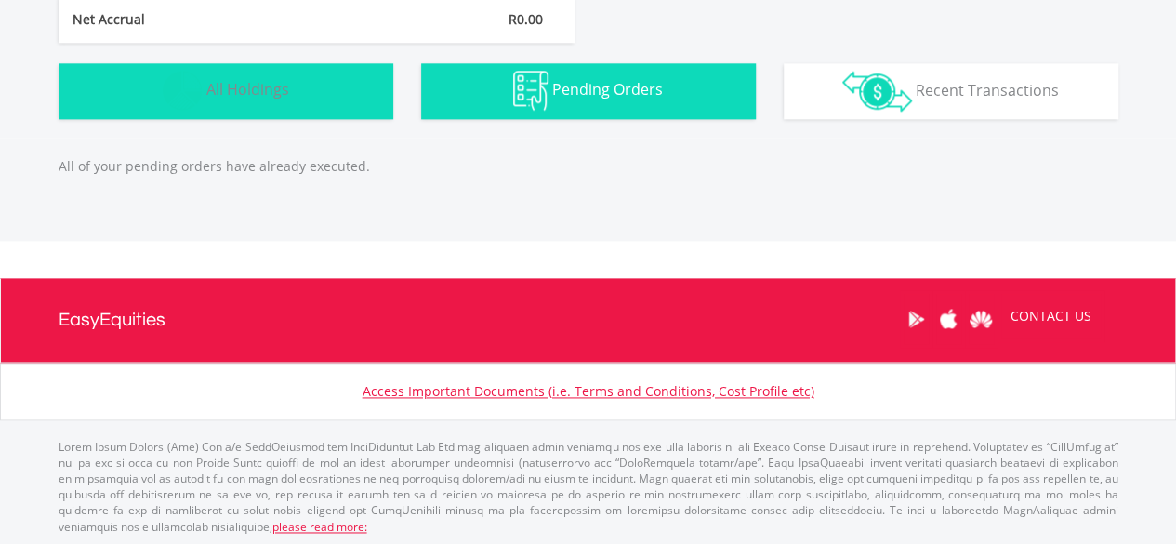
click at [309, 77] on button "Holdings All Holdings" at bounding box center [226, 91] width 335 height 56
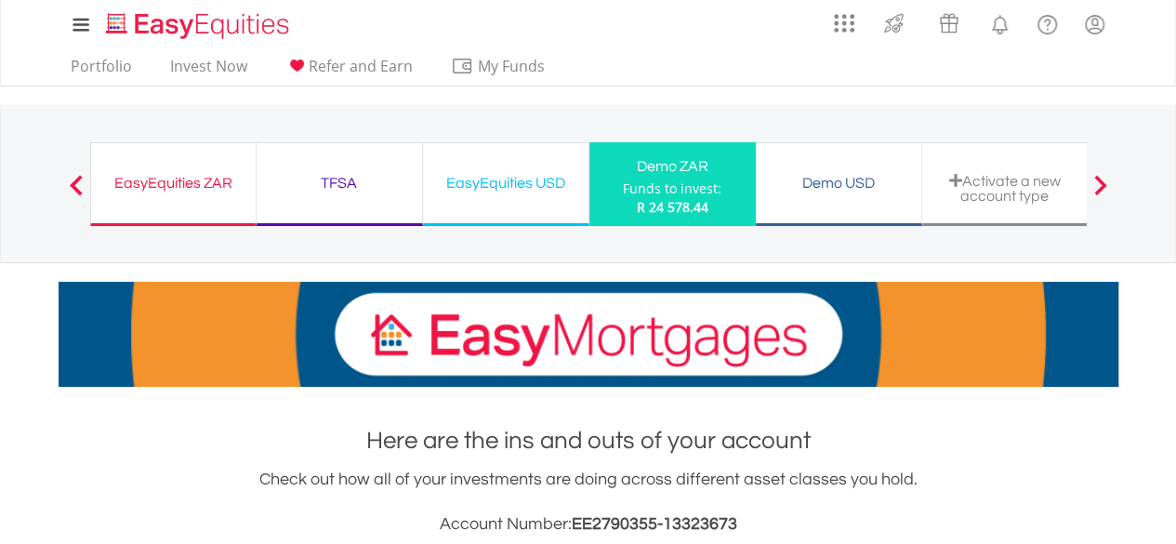
scroll to position [0, 0]
